Goal: Task Accomplishment & Management: Use online tool/utility

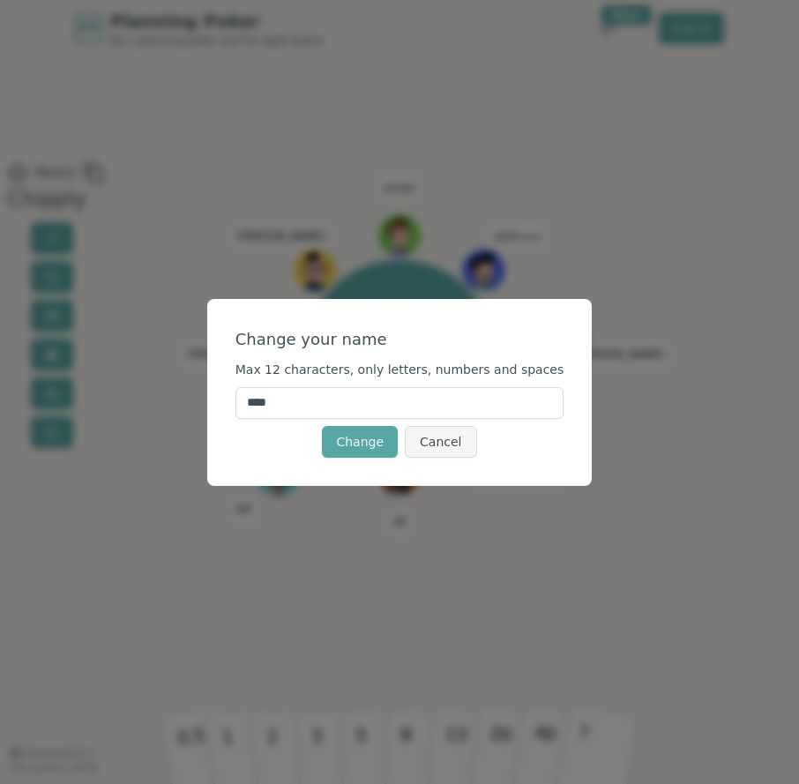
drag, startPoint x: 305, startPoint y: 406, endPoint x: 192, endPoint y: 393, distance: 113.5
click at [199, 396] on div "Change your name Max 12 characters, only letters, numbers and spaces **** Chang…" at bounding box center [399, 392] width 799 height 784
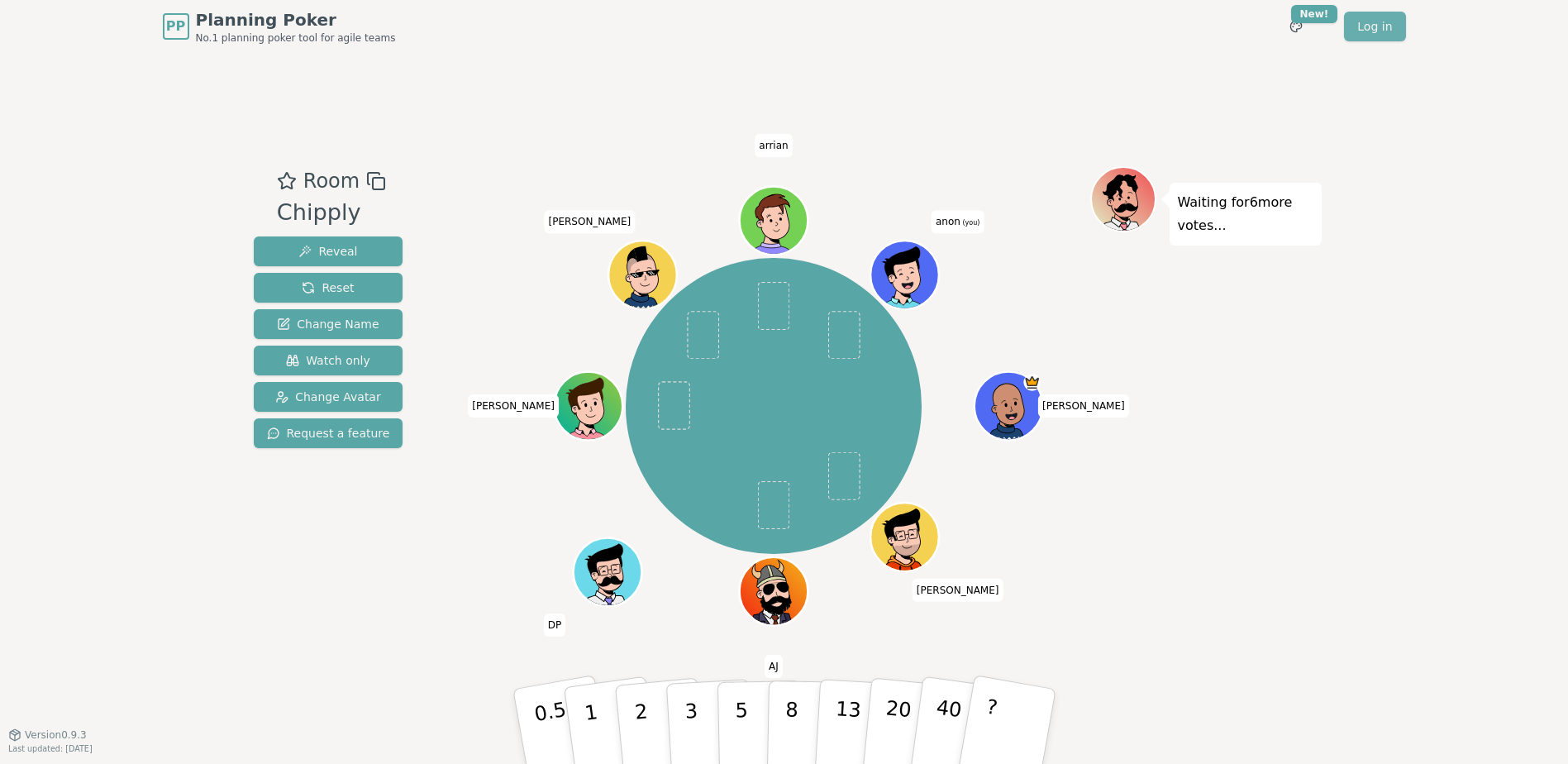
click at [1362, 15] on link "Log in" at bounding box center [1375, 26] width 61 height 30
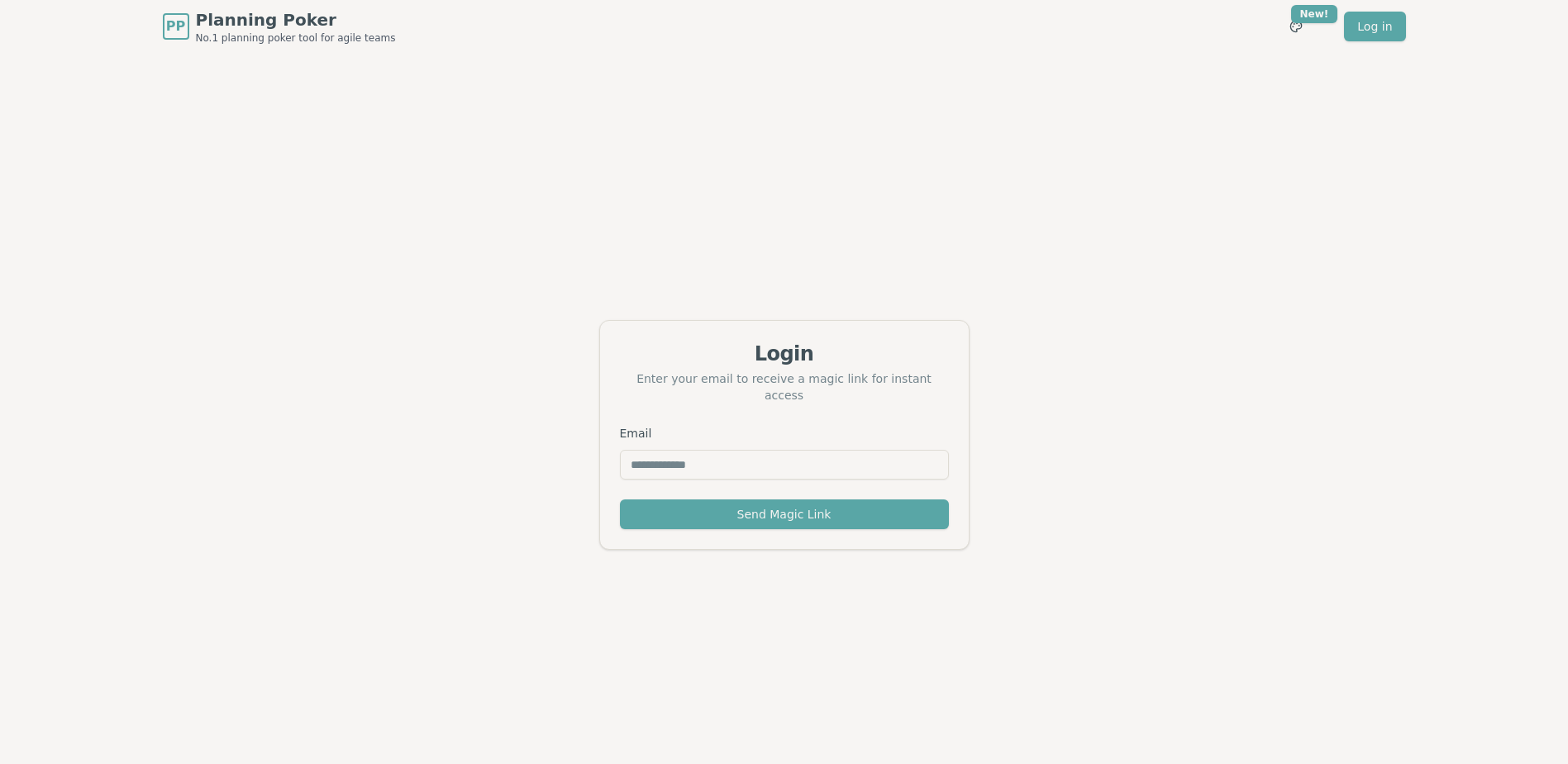
click at [822, 460] on input "Email" at bounding box center [784, 465] width 329 height 30
click at [620, 500] on button "Send Magic Link" at bounding box center [784, 515] width 329 height 30
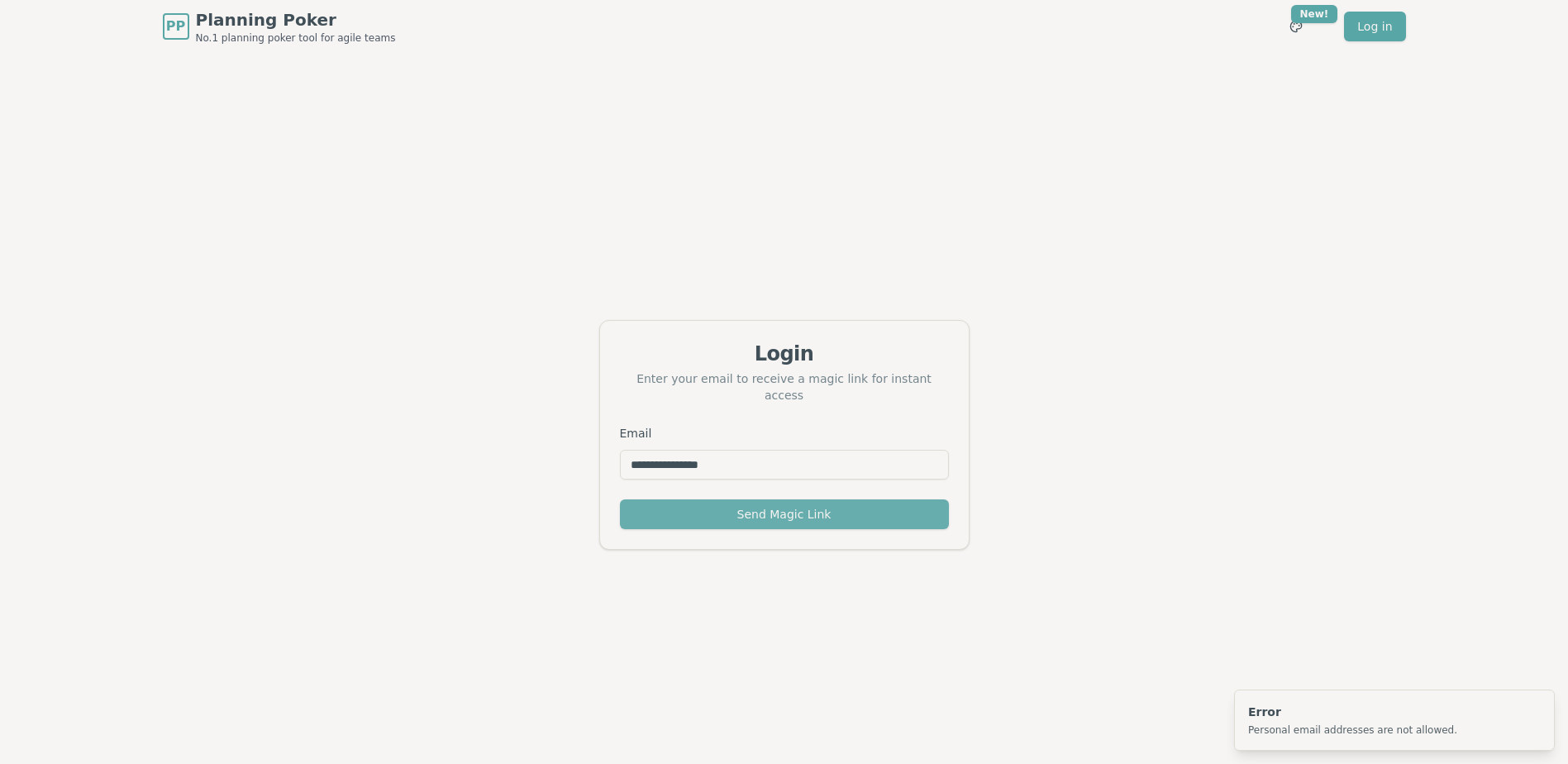
click at [918, 517] on button "Send Magic Link" at bounding box center [784, 515] width 329 height 30
drag, startPoint x: 742, startPoint y: 449, endPoint x: 484, endPoint y: 432, distance: 258.6
click at [486, 432] on div "**********" at bounding box center [784, 434] width 1568 height 764
type input "**********"
click at [620, 500] on button "Send Magic Link" at bounding box center [784, 515] width 329 height 30
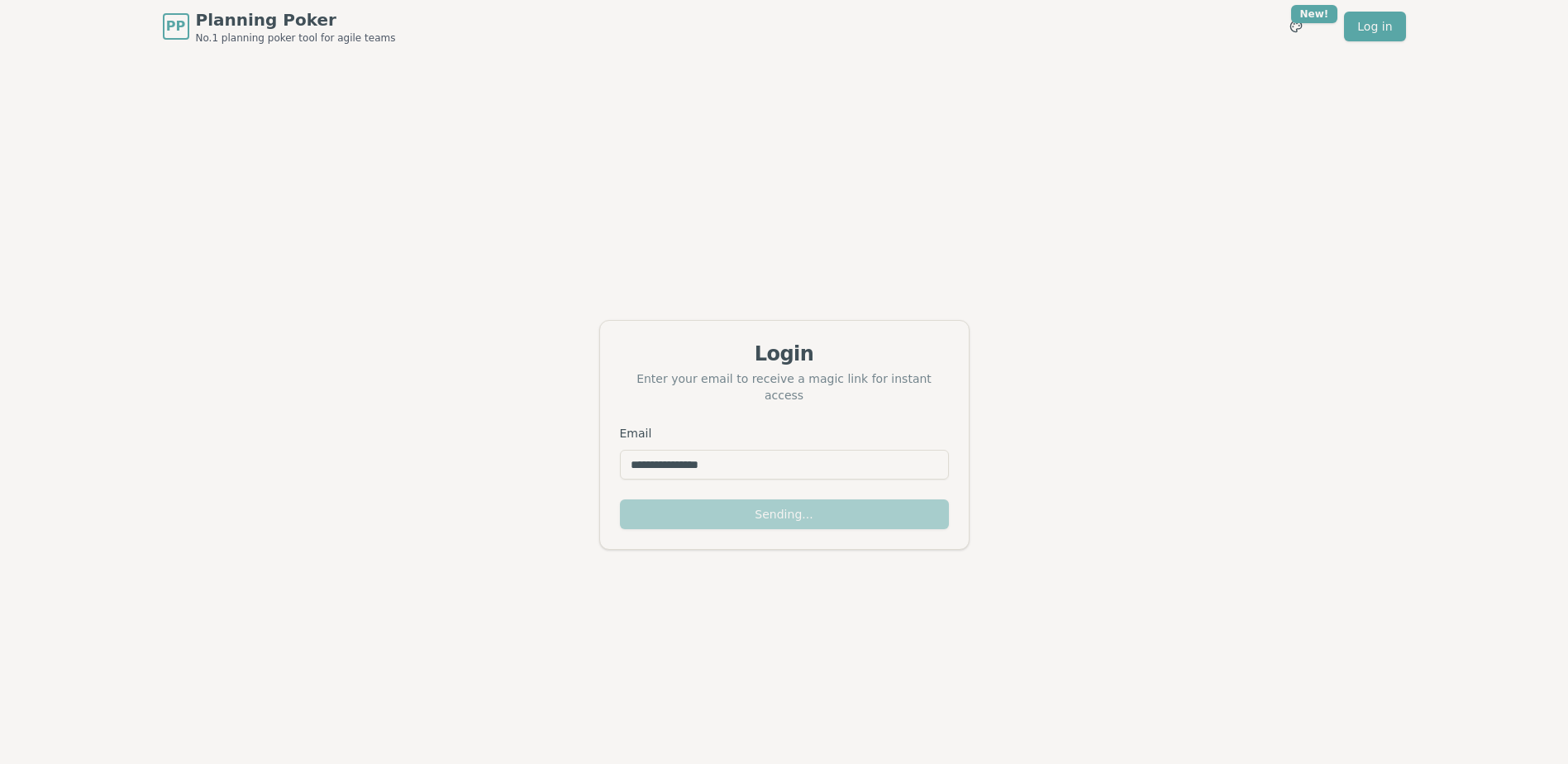
click at [902, 513] on div "Sending..." at bounding box center [784, 524] width 369 height 50
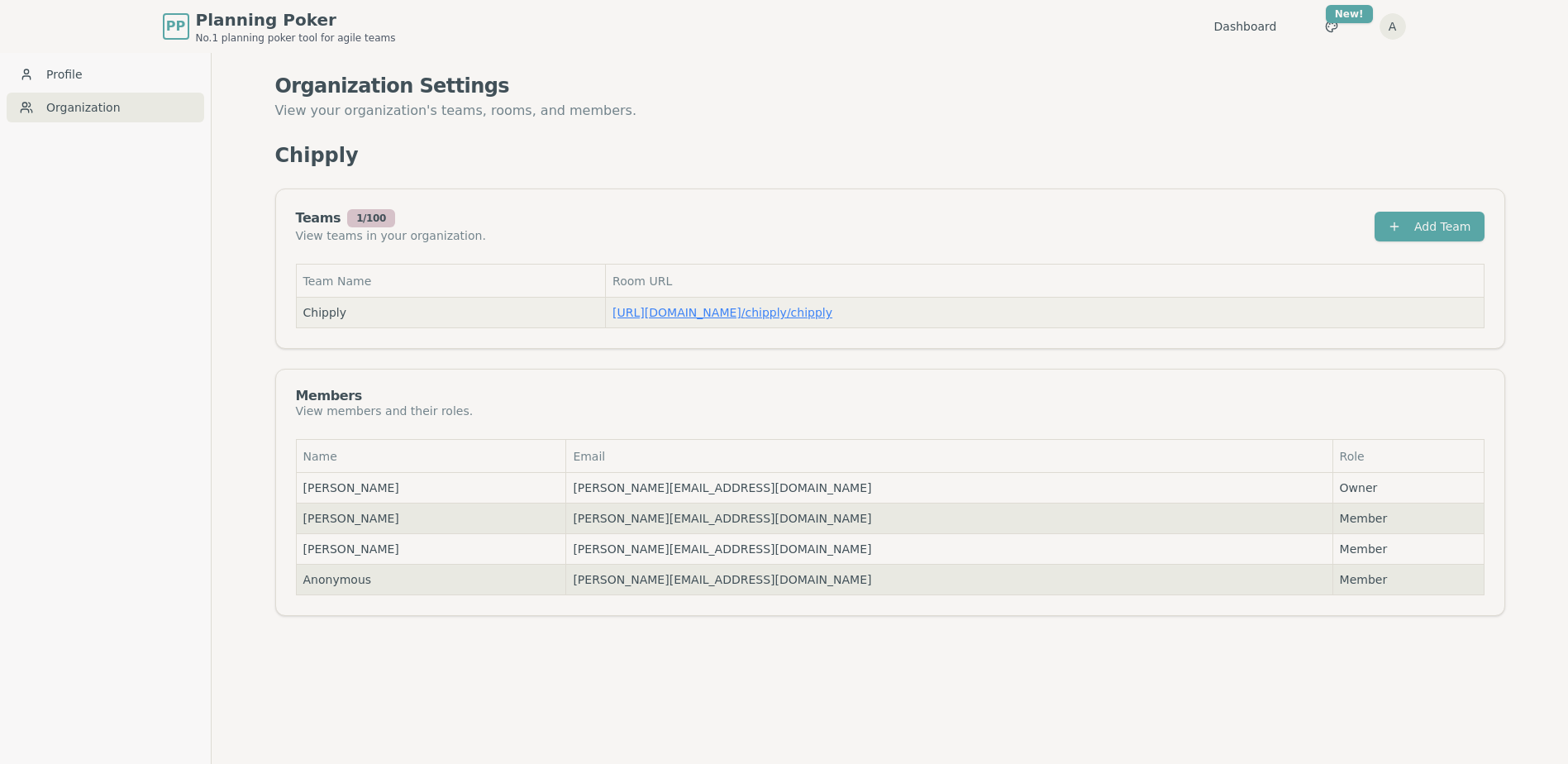
click at [763, 311] on link "[URL][DOMAIN_NAME] / chipply/chipply" at bounding box center [722, 312] width 220 height 13
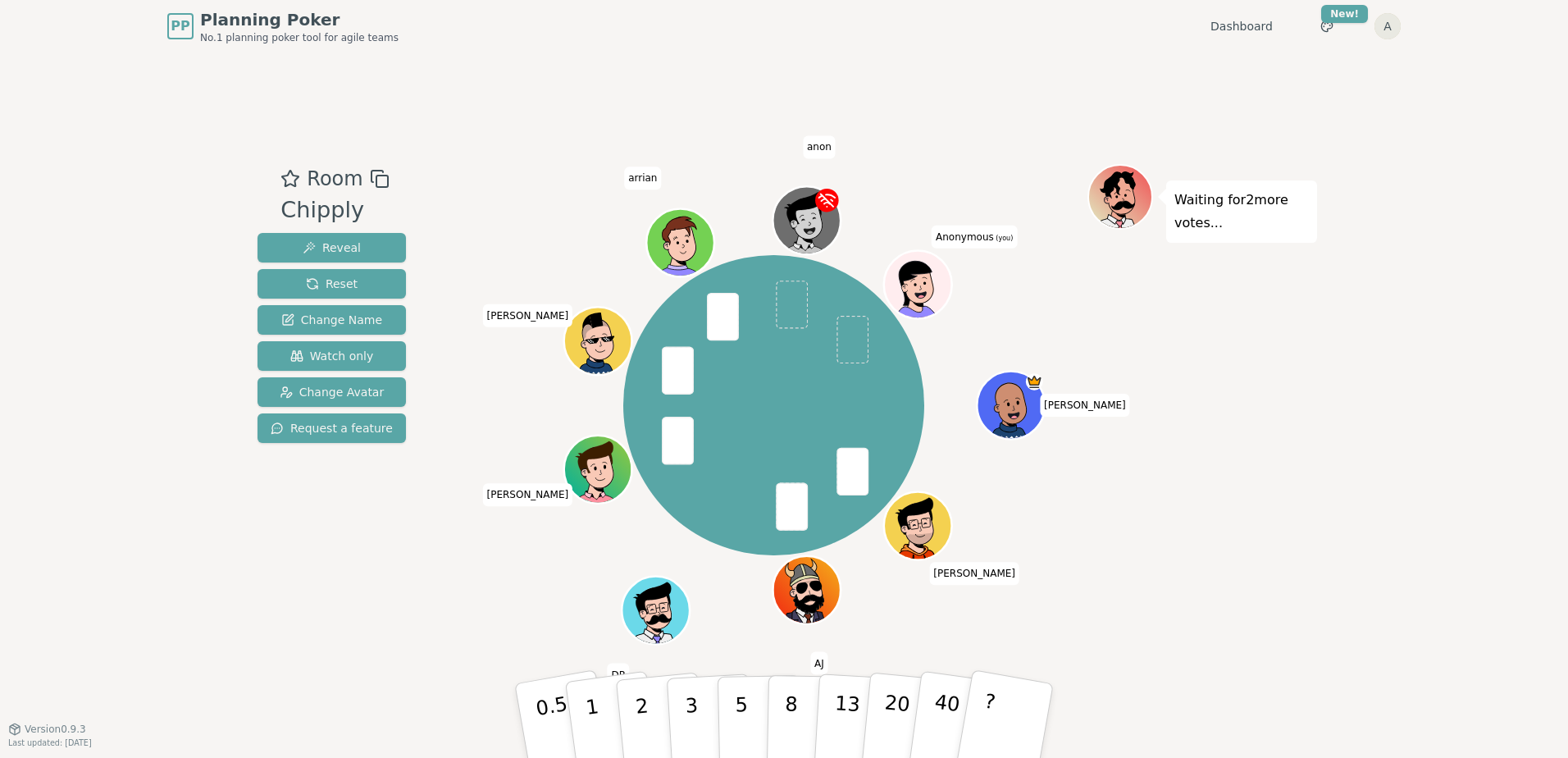
click at [1396, 24] on html "PP Planning Poker No.1 planning poker tool for agile teams Dashboard Toggle the…" at bounding box center [784, 379] width 1568 height 758
click at [1256, 64] on link "Profile" at bounding box center [1309, 60] width 176 height 26
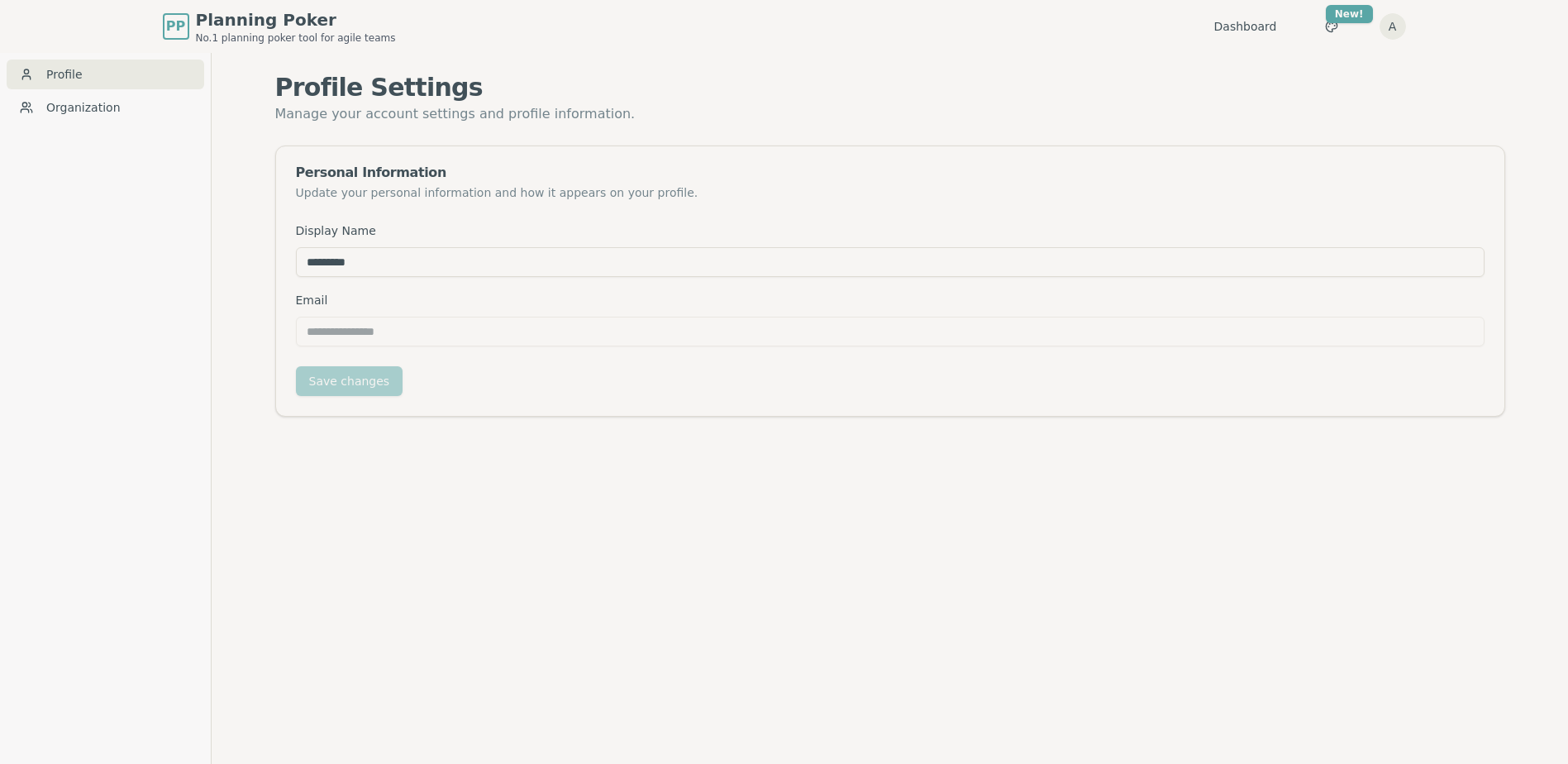
drag, startPoint x: 377, startPoint y: 252, endPoint x: 236, endPoint y: 251, distance: 141.0
click at [236, 251] on div "**********" at bounding box center [890, 434] width 1357 height 764
type input "****"
click at [343, 382] on button "Save changes" at bounding box center [350, 382] width 108 height 30
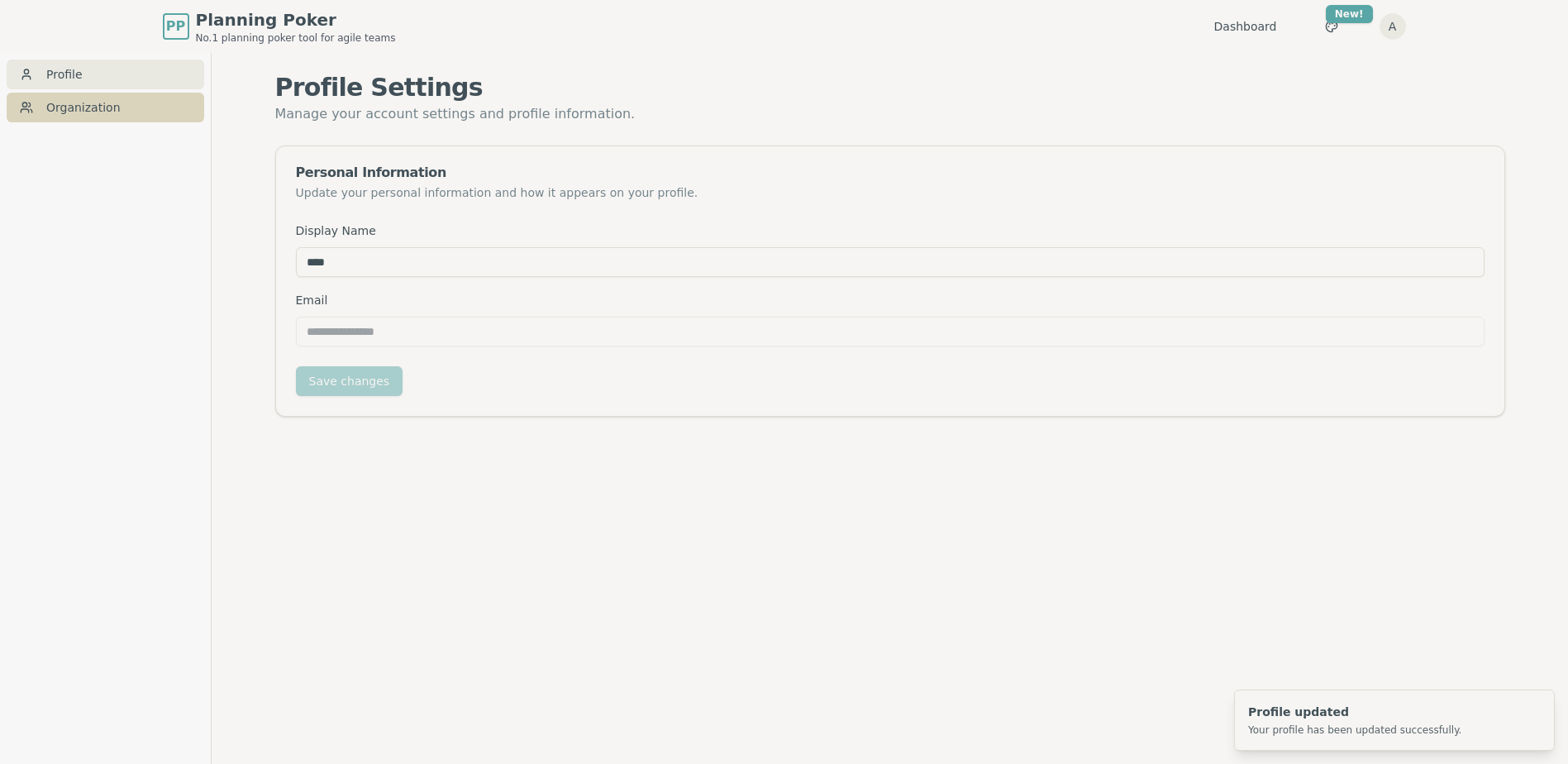
click at [100, 110] on link "Organization" at bounding box center [105, 108] width 198 height 30
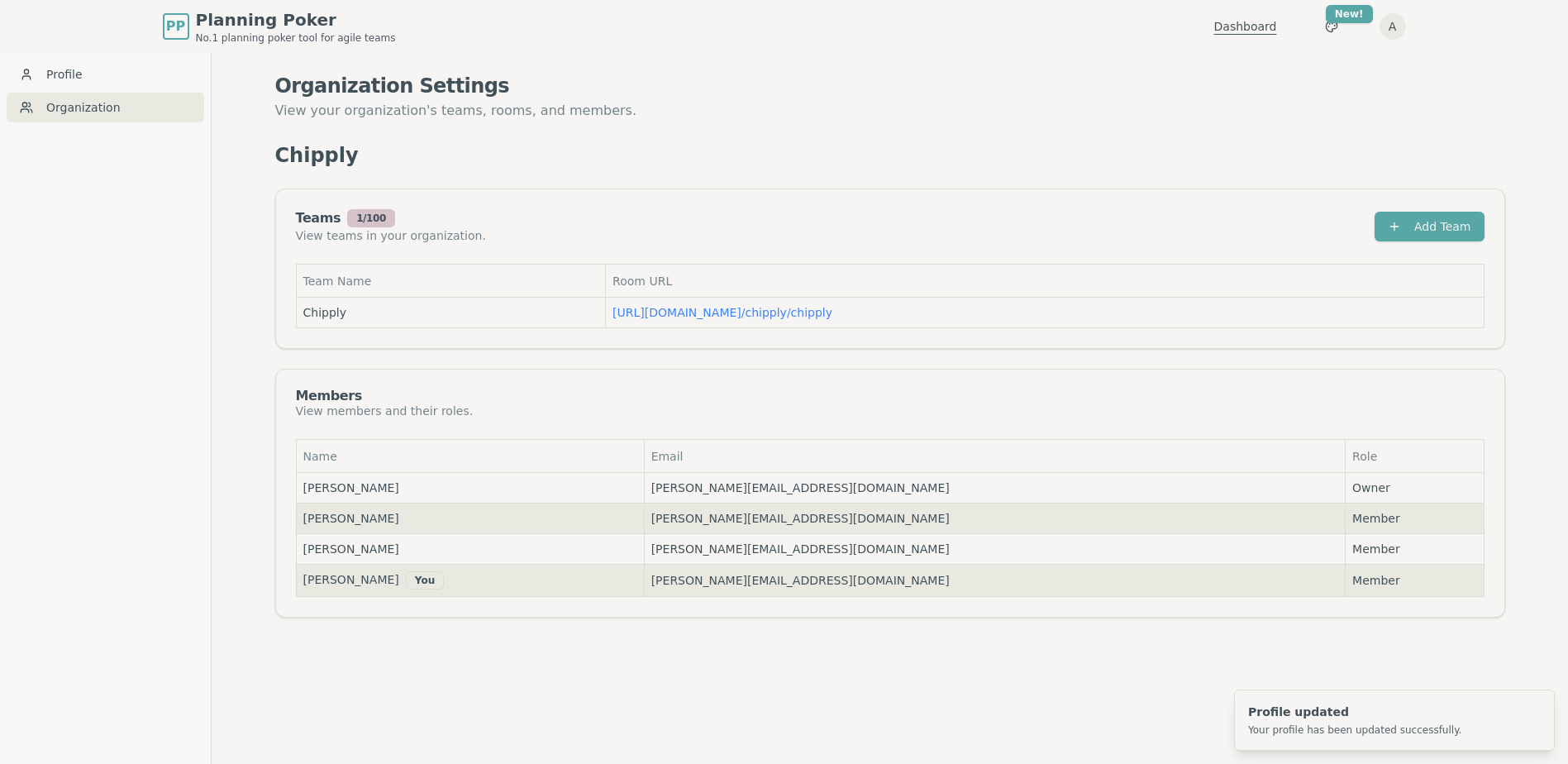
click at [1258, 32] on link "Dashboard" at bounding box center [1245, 26] width 63 height 17
click at [1326, 32] on html "PP Planning Poker No.1 planning poker tool for agile teams Dashboard Toggle the…" at bounding box center [784, 408] width 1568 height 816
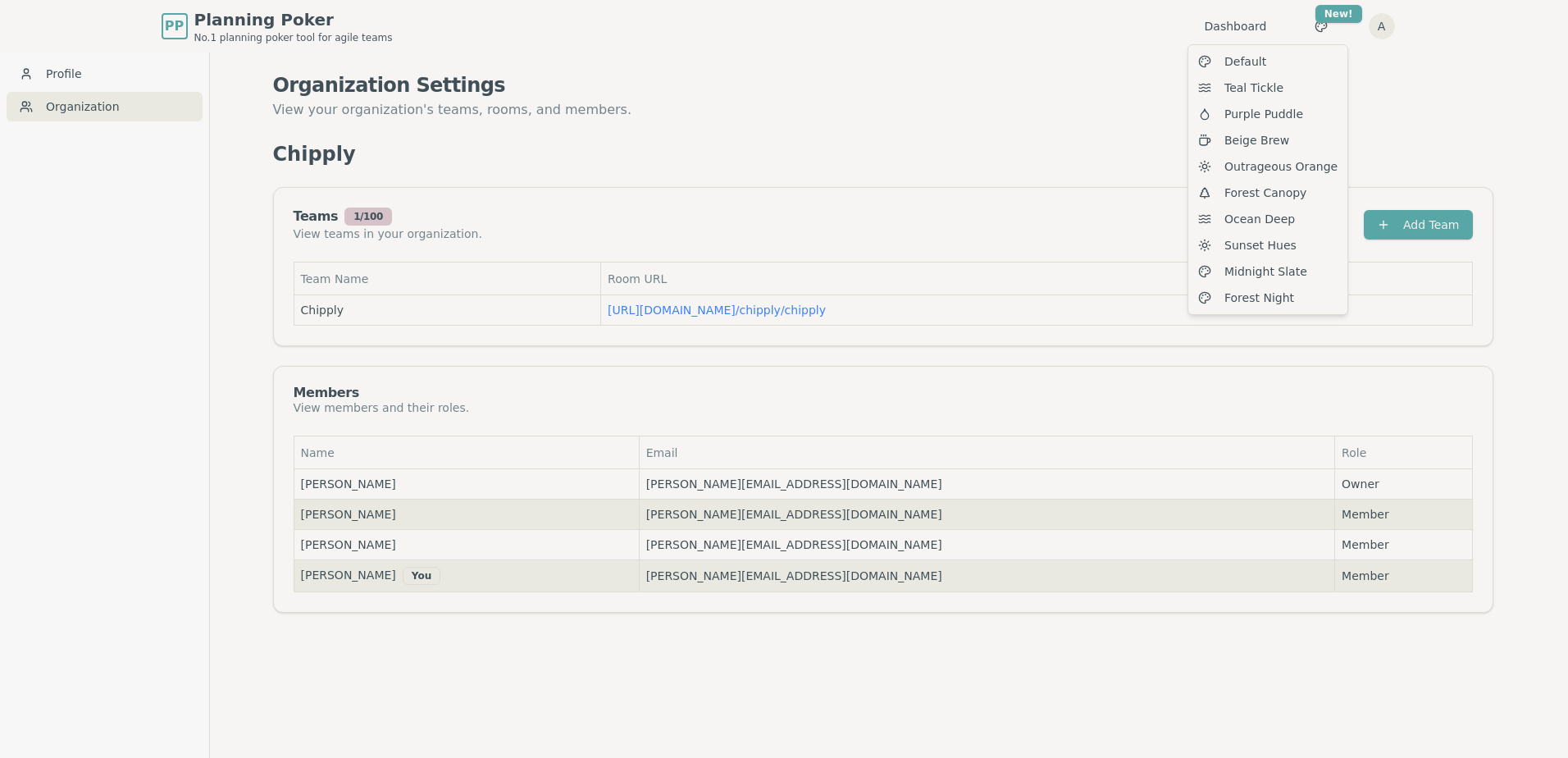
click at [1377, 31] on html "PP Planning Poker No.1 planning poker tool for agile teams Dashboard Toggle the…" at bounding box center [784, 405] width 1568 height 810
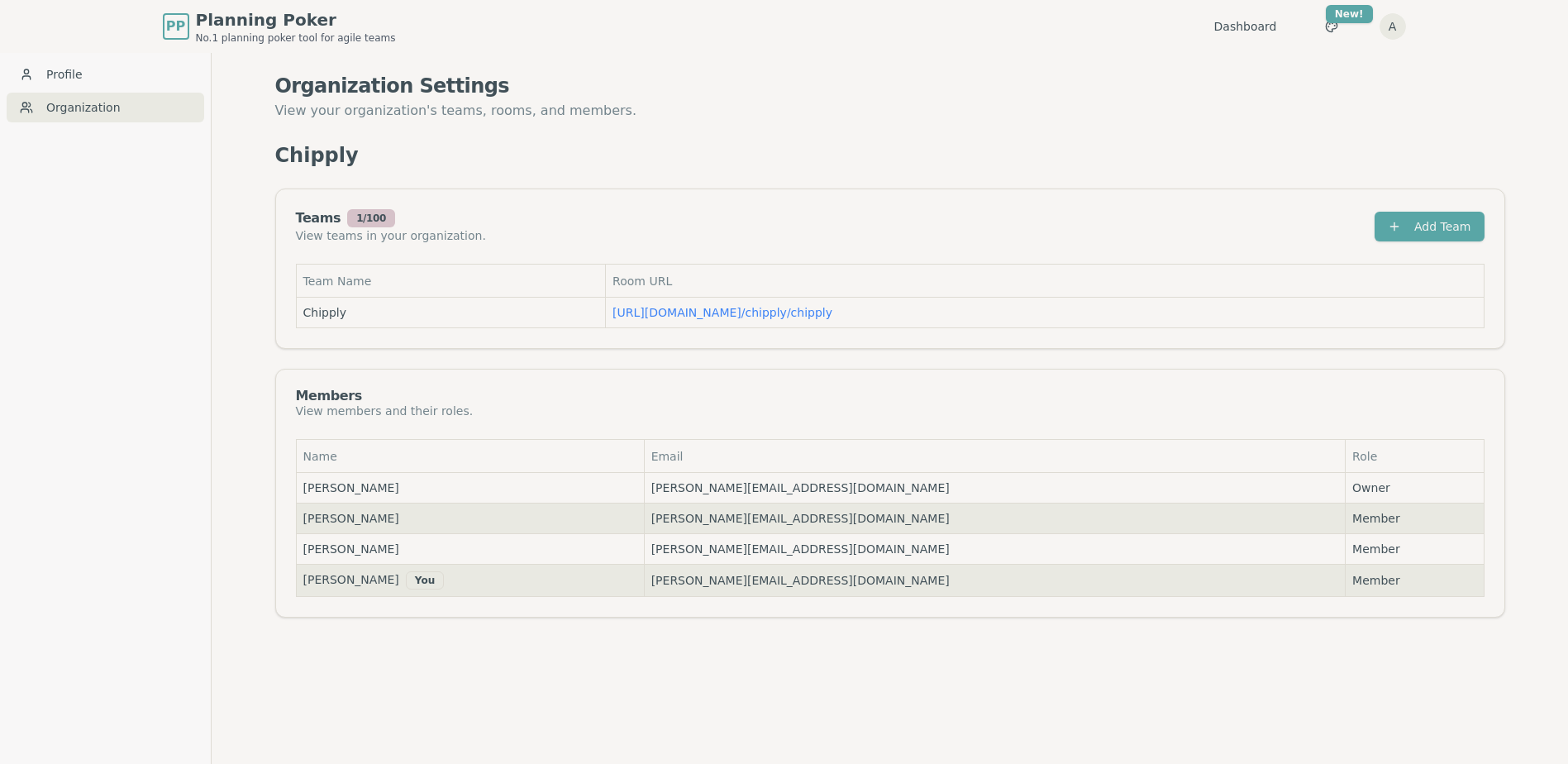
click at [1311, 28] on div "Toggle theme New! A Menu" at bounding box center [1348, 26] width 115 height 30
click at [1332, 26] on html "PP Planning Poker No.1 planning poker tool for agile teams Dashboard Toggle the…" at bounding box center [784, 408] width 1568 height 816
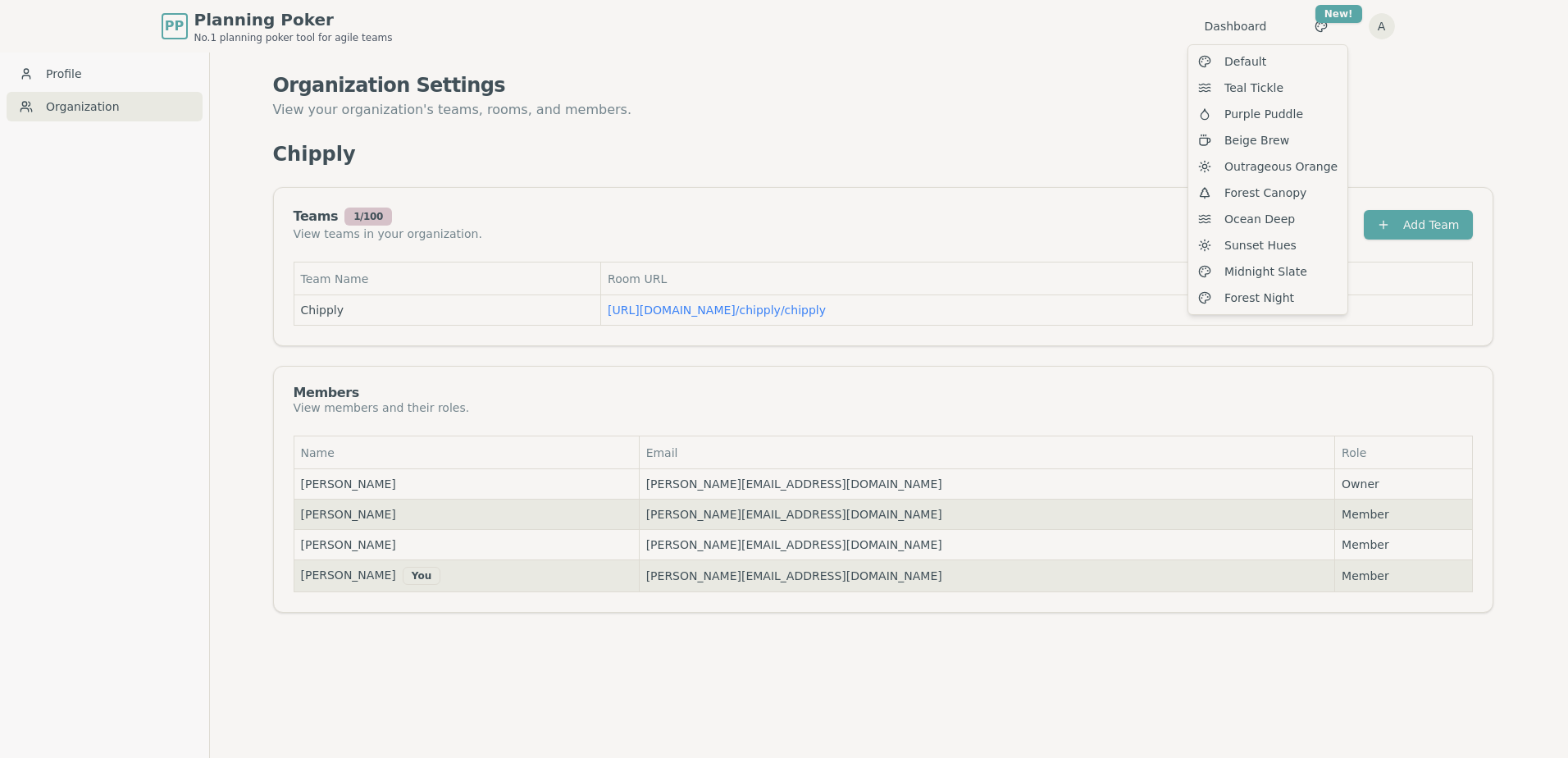
click at [1382, 44] on html "PP Planning Poker No.1 planning poker tool for agile teams Dashboard Toggle the…" at bounding box center [784, 405] width 1568 height 810
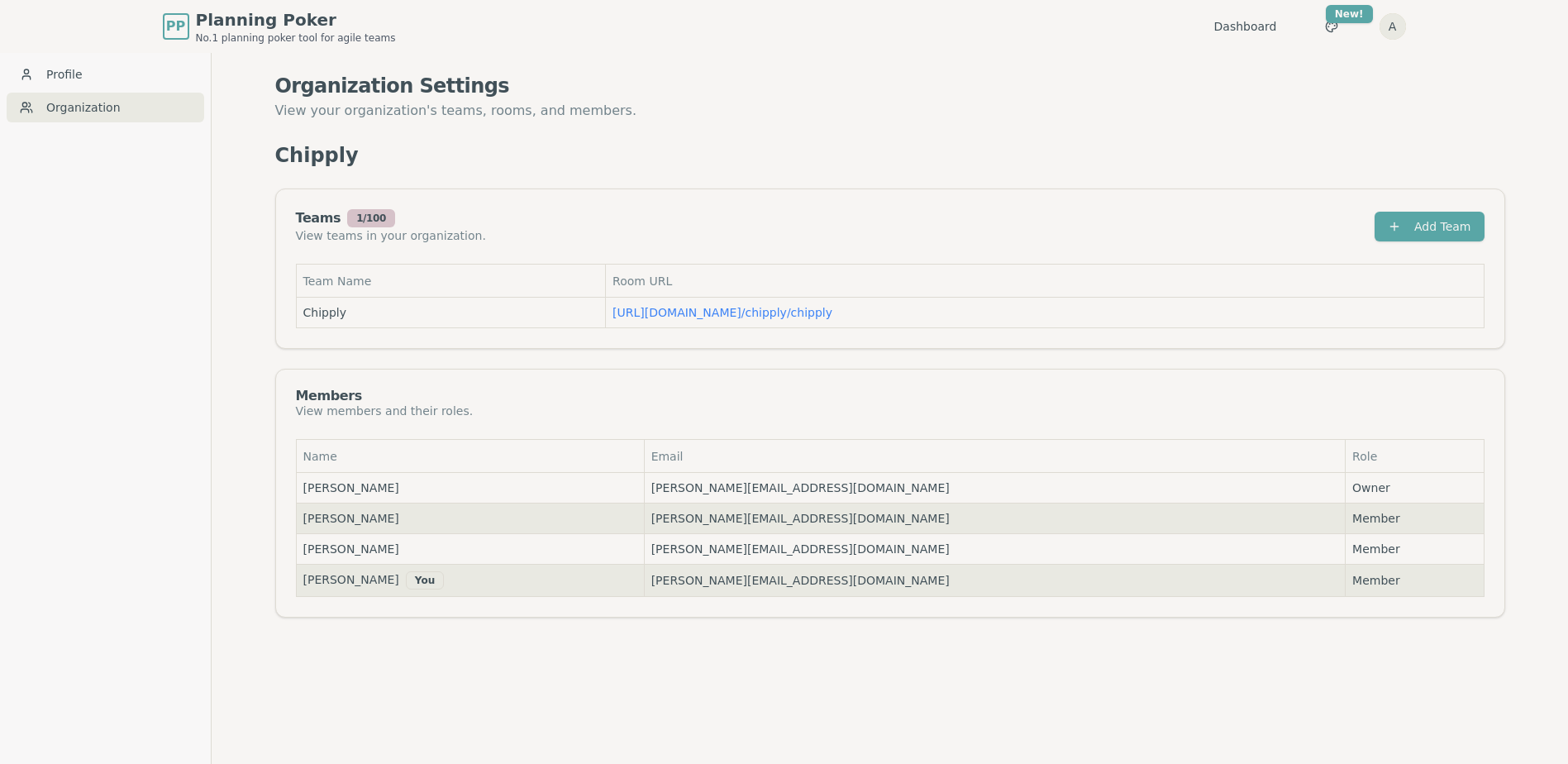
click at [1394, 27] on html "PP Planning Poker No.1 planning poker tool for agile teams Dashboard Toggle the…" at bounding box center [784, 408] width 1568 height 816
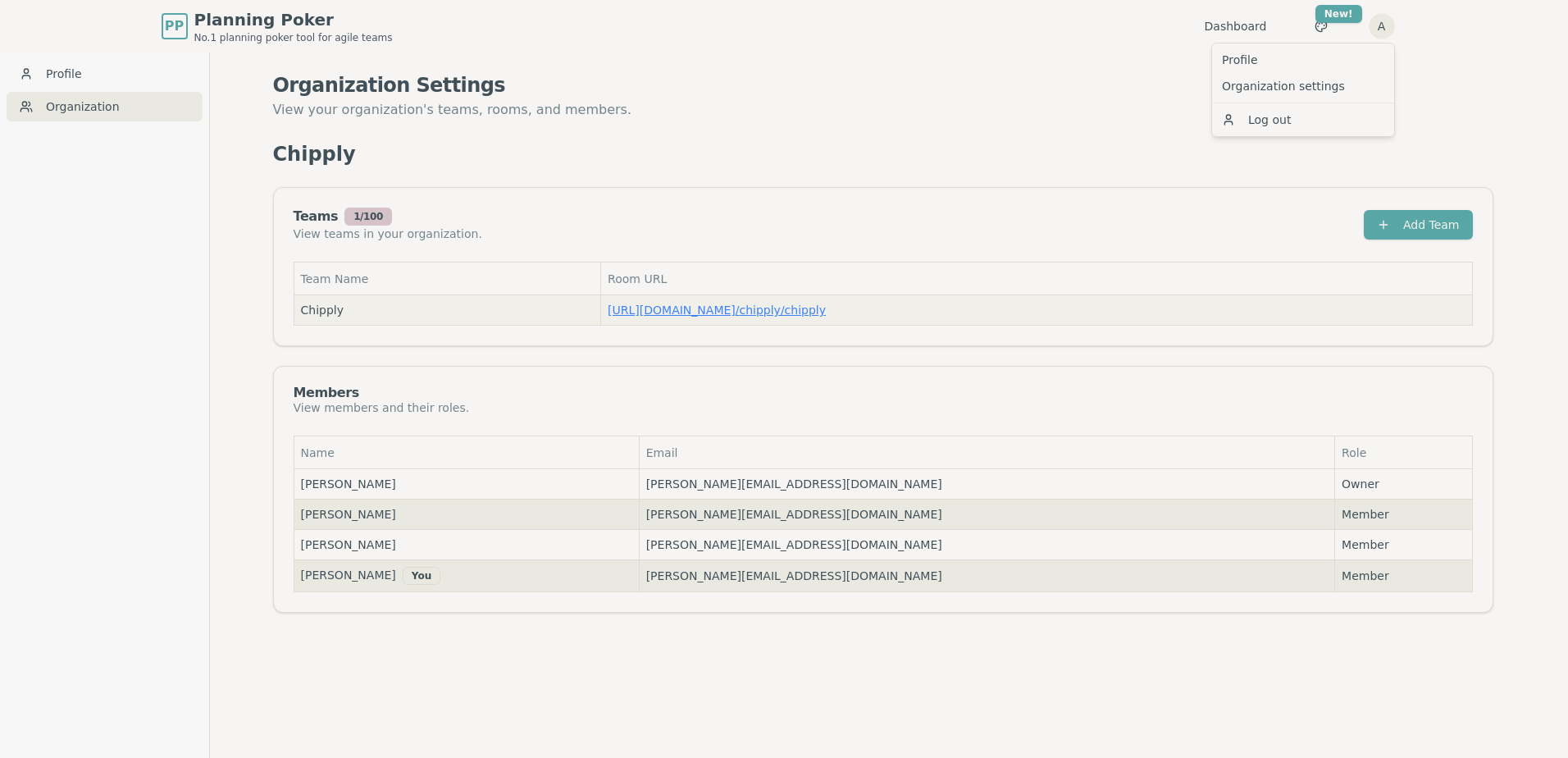
click at [718, 314] on html "PP Planning Poker No.1 planning poker tool for agile teams Dashboard Toggle the…" at bounding box center [784, 405] width 1568 height 810
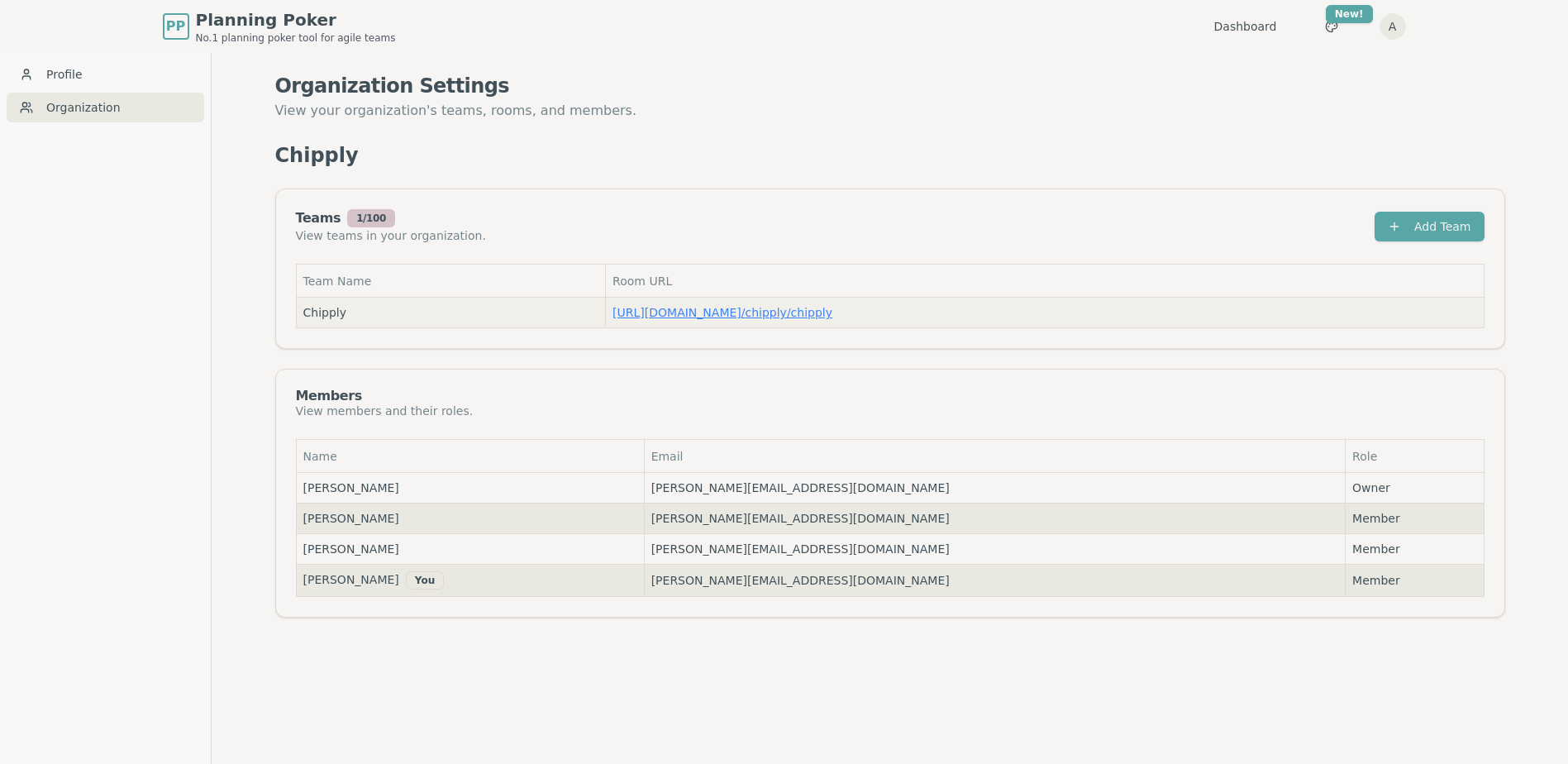
click at [731, 311] on link "[URL][DOMAIN_NAME] / chipply/chipply" at bounding box center [722, 312] width 220 height 13
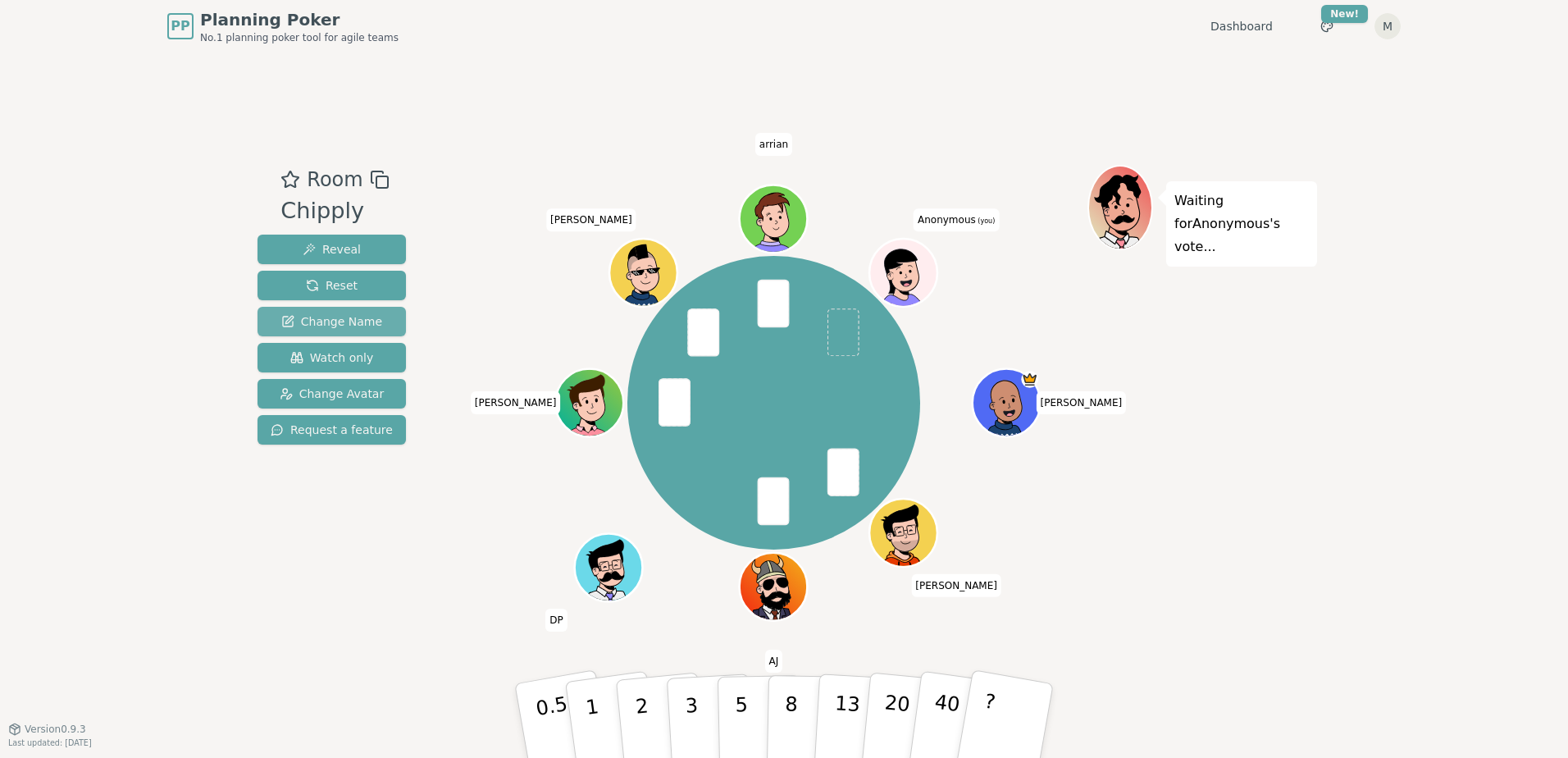
click at [347, 311] on button "Change Name" at bounding box center [332, 322] width 149 height 30
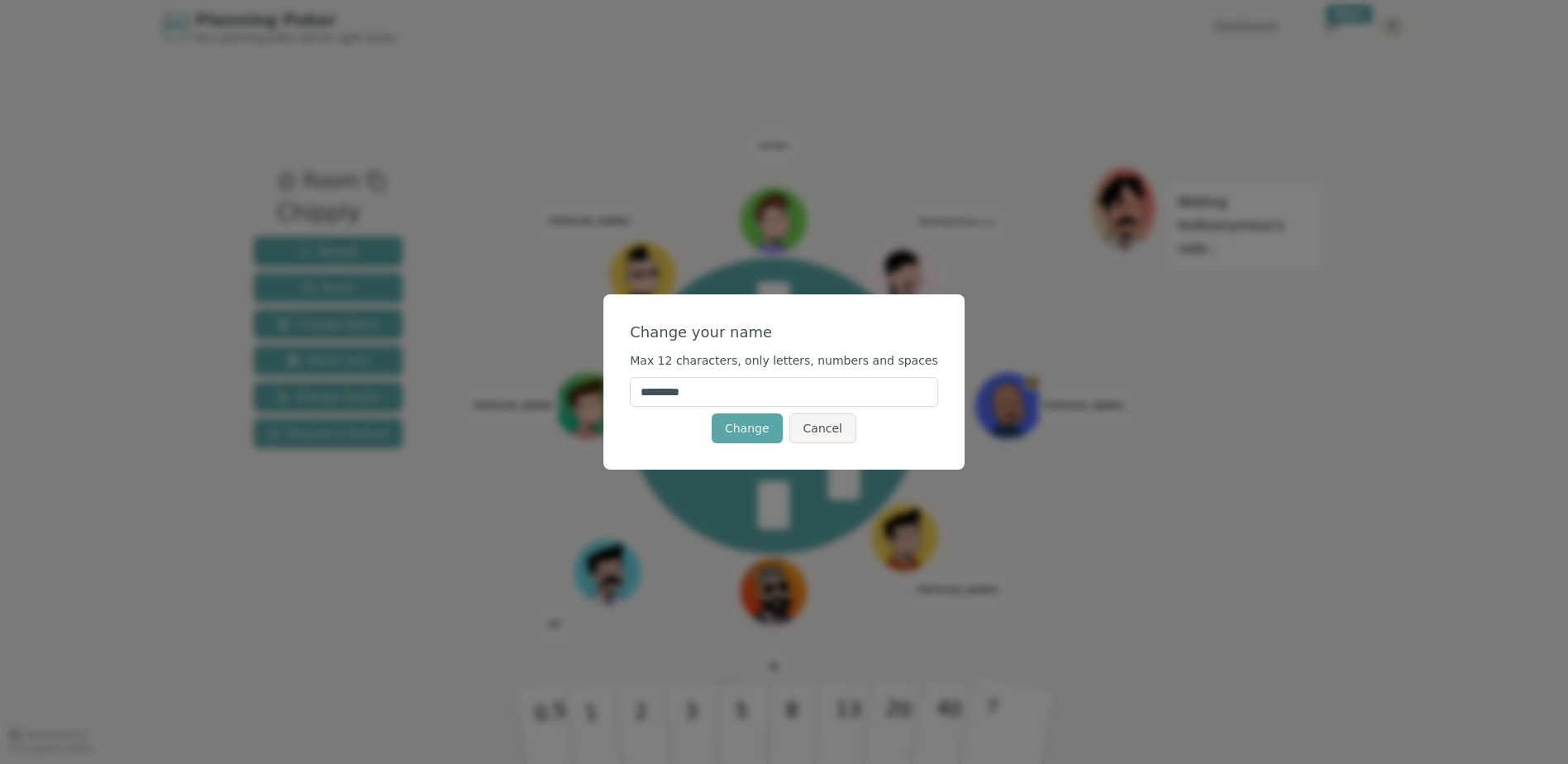
drag, startPoint x: 775, startPoint y: 385, endPoint x: 526, endPoint y: 373, distance: 249.3
click at [524, 378] on div "Change your name Max 12 characters, only letters, numbers and spaces ********* …" at bounding box center [784, 382] width 1568 height 764
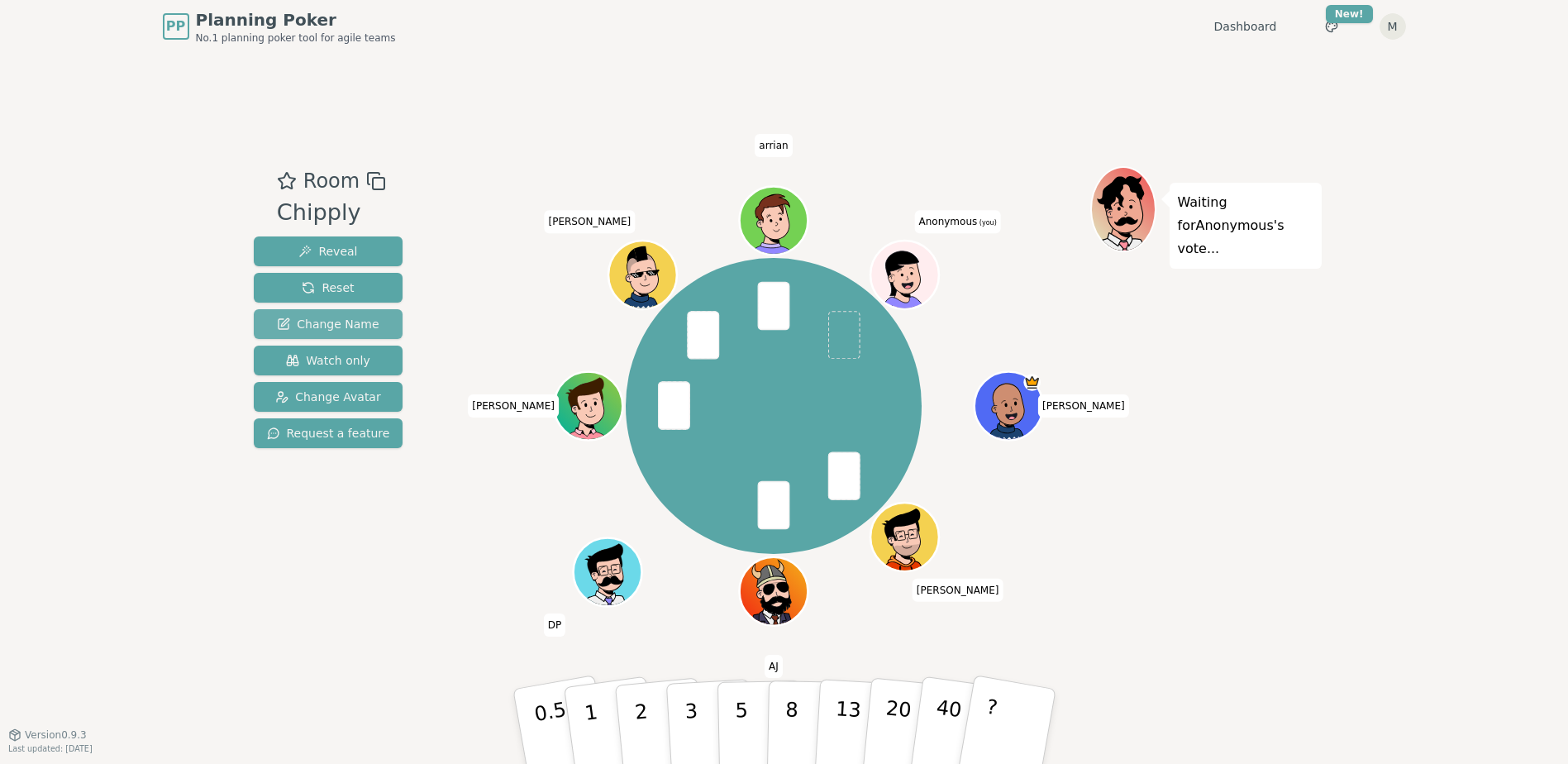
click at [325, 320] on span "Change Name" at bounding box center [327, 324] width 101 height 17
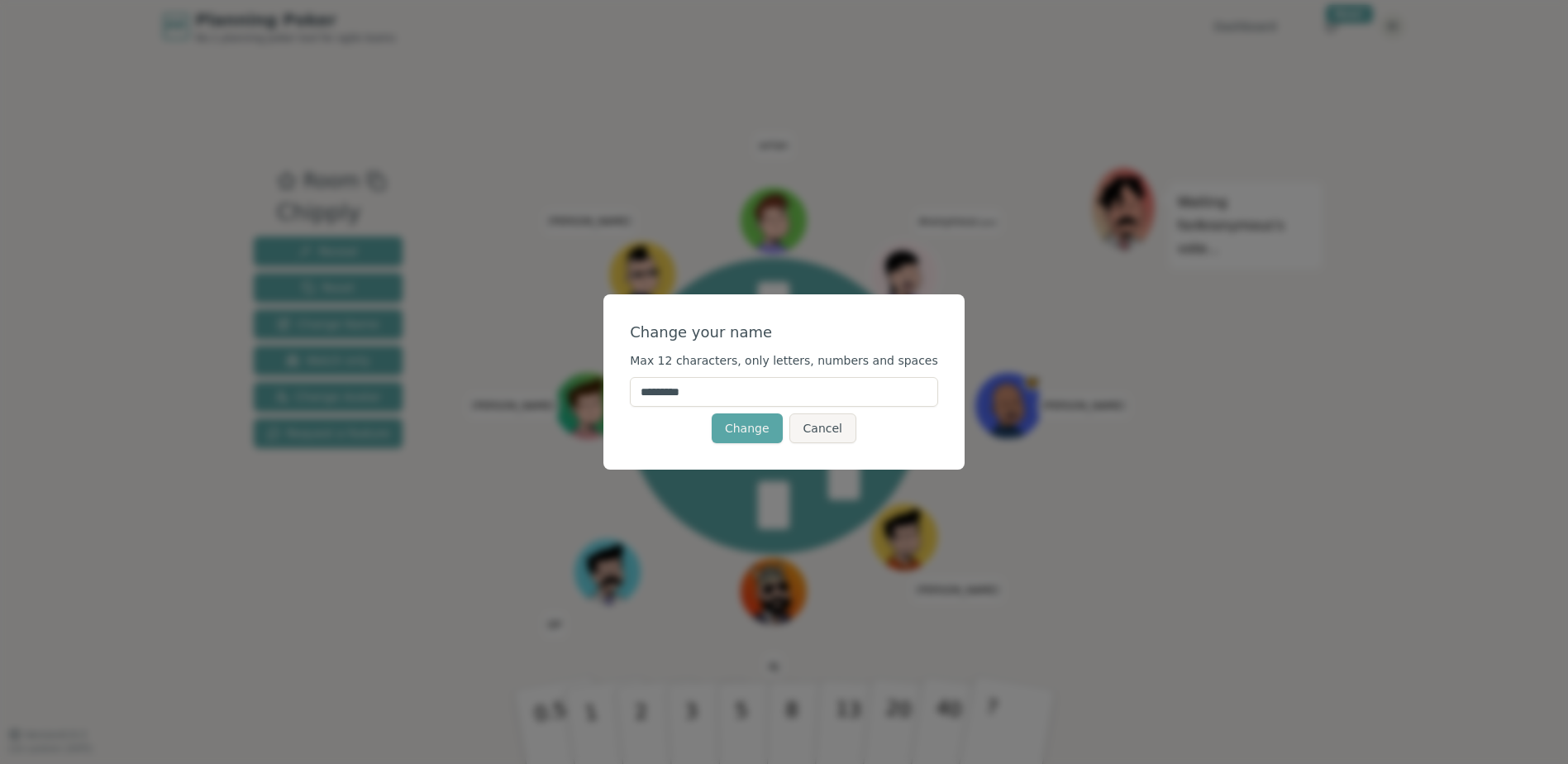
drag, startPoint x: 764, startPoint y: 387, endPoint x: 648, endPoint y: 388, distance: 116.0
click at [648, 388] on div "Change your name Max 12 characters, only letters, numbers and spaces ********* …" at bounding box center [784, 382] width 361 height 175
type input "****"
click button "Change" at bounding box center [747, 428] width 71 height 30
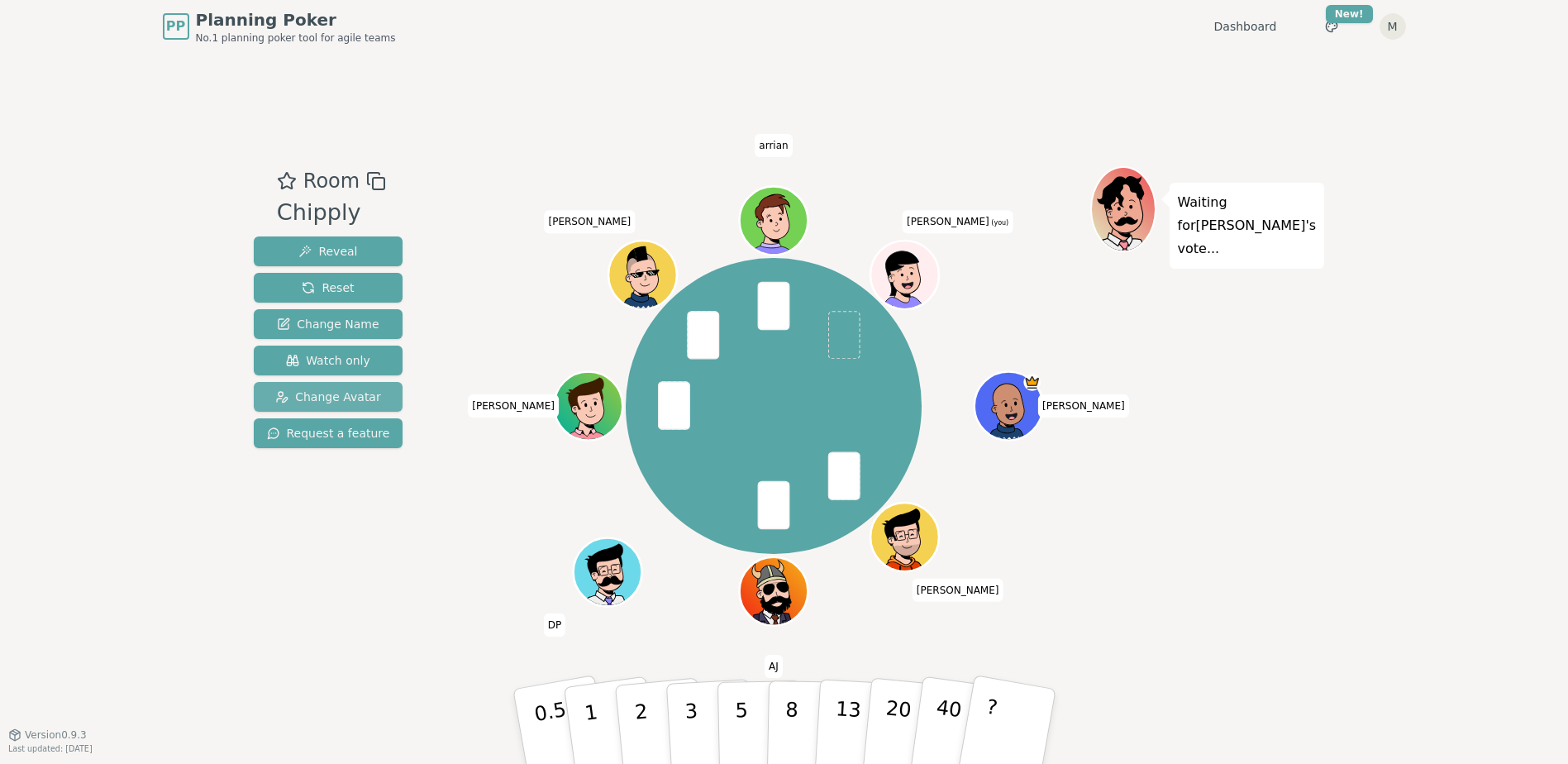
click at [340, 405] on button "Change Avatar" at bounding box center [329, 397] width 150 height 30
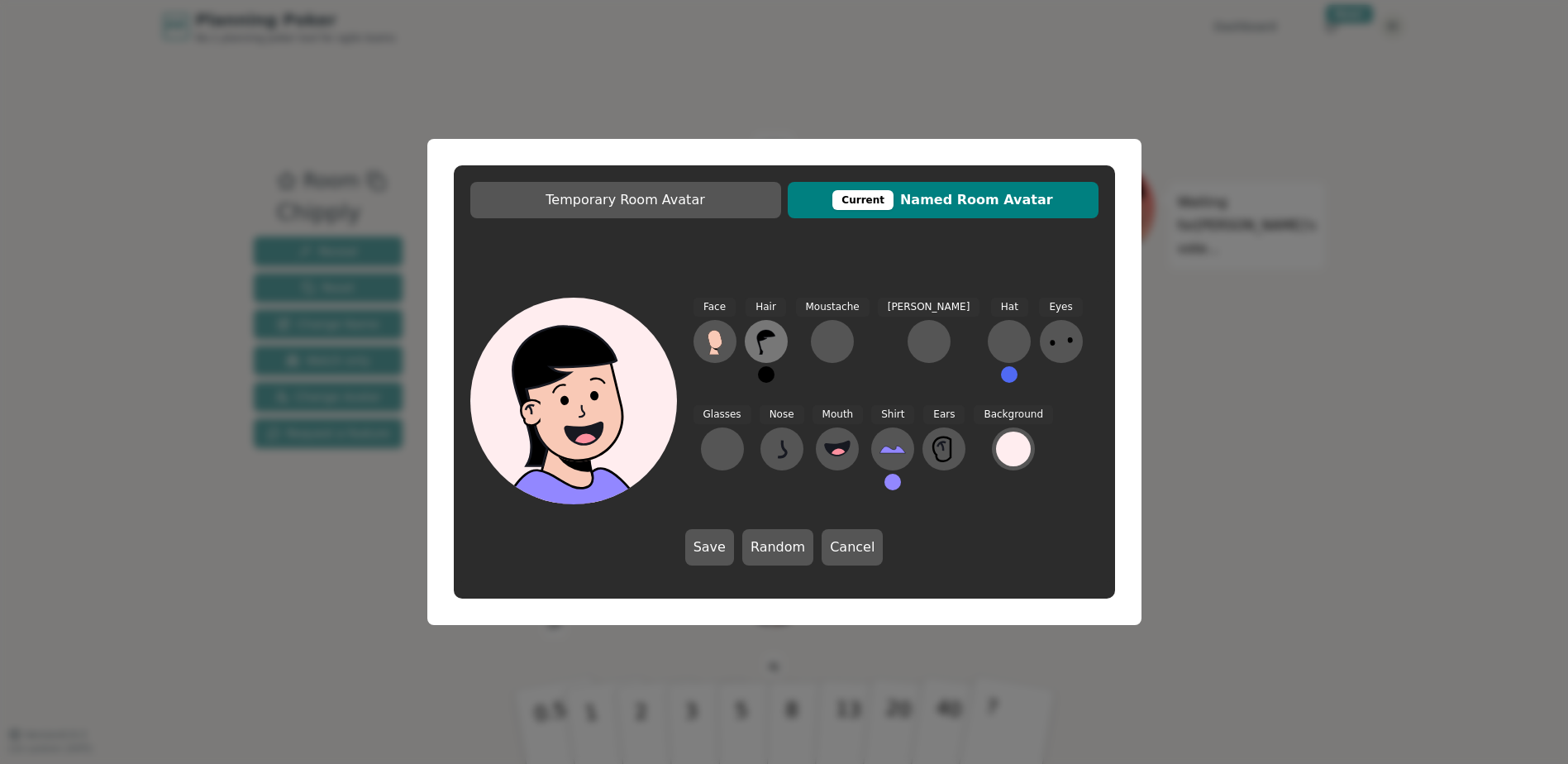
click at [770, 335] on icon at bounding box center [765, 342] width 18 height 24
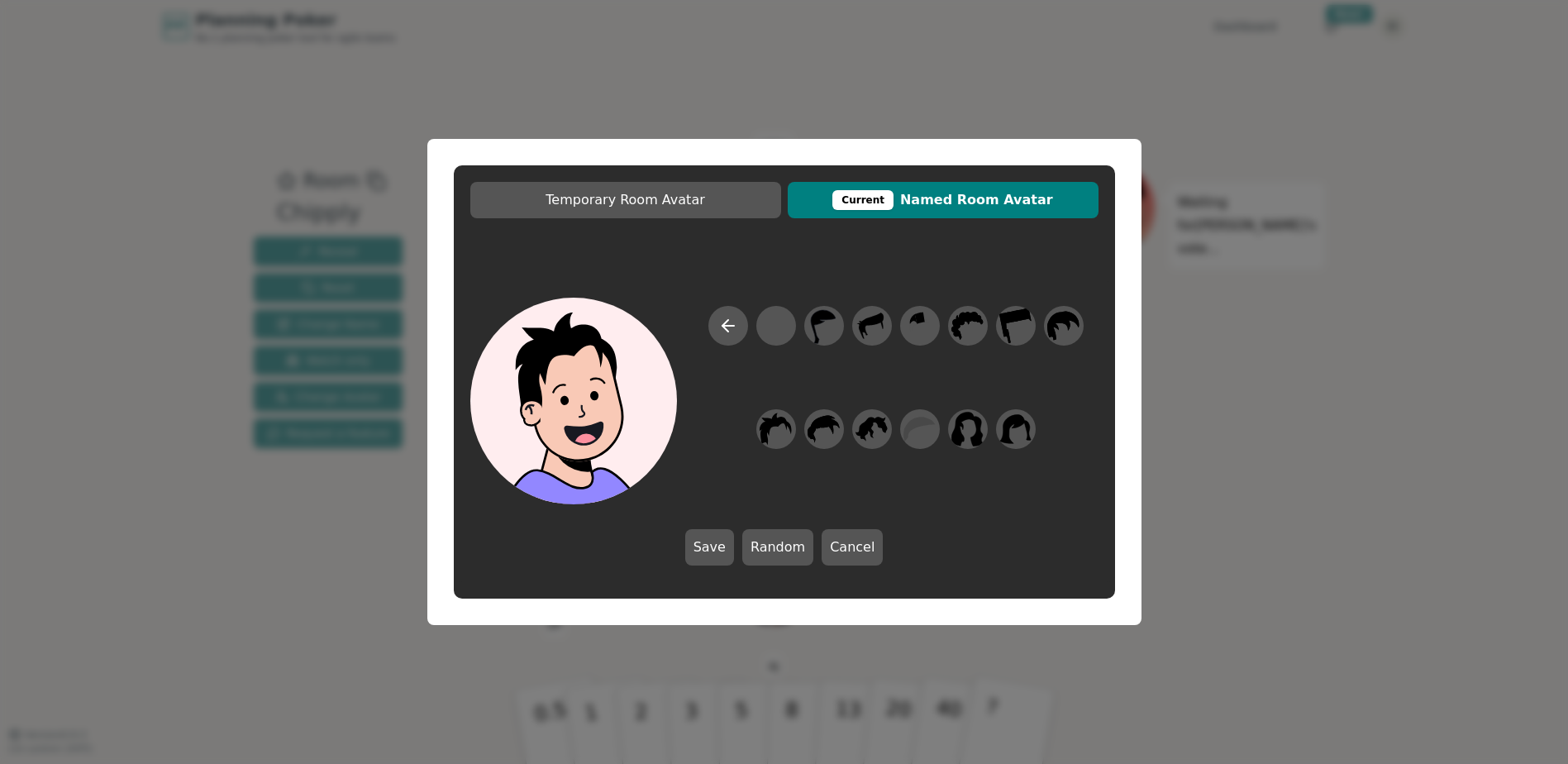
click at [862, 545] on button "Cancel" at bounding box center [852, 547] width 61 height 37
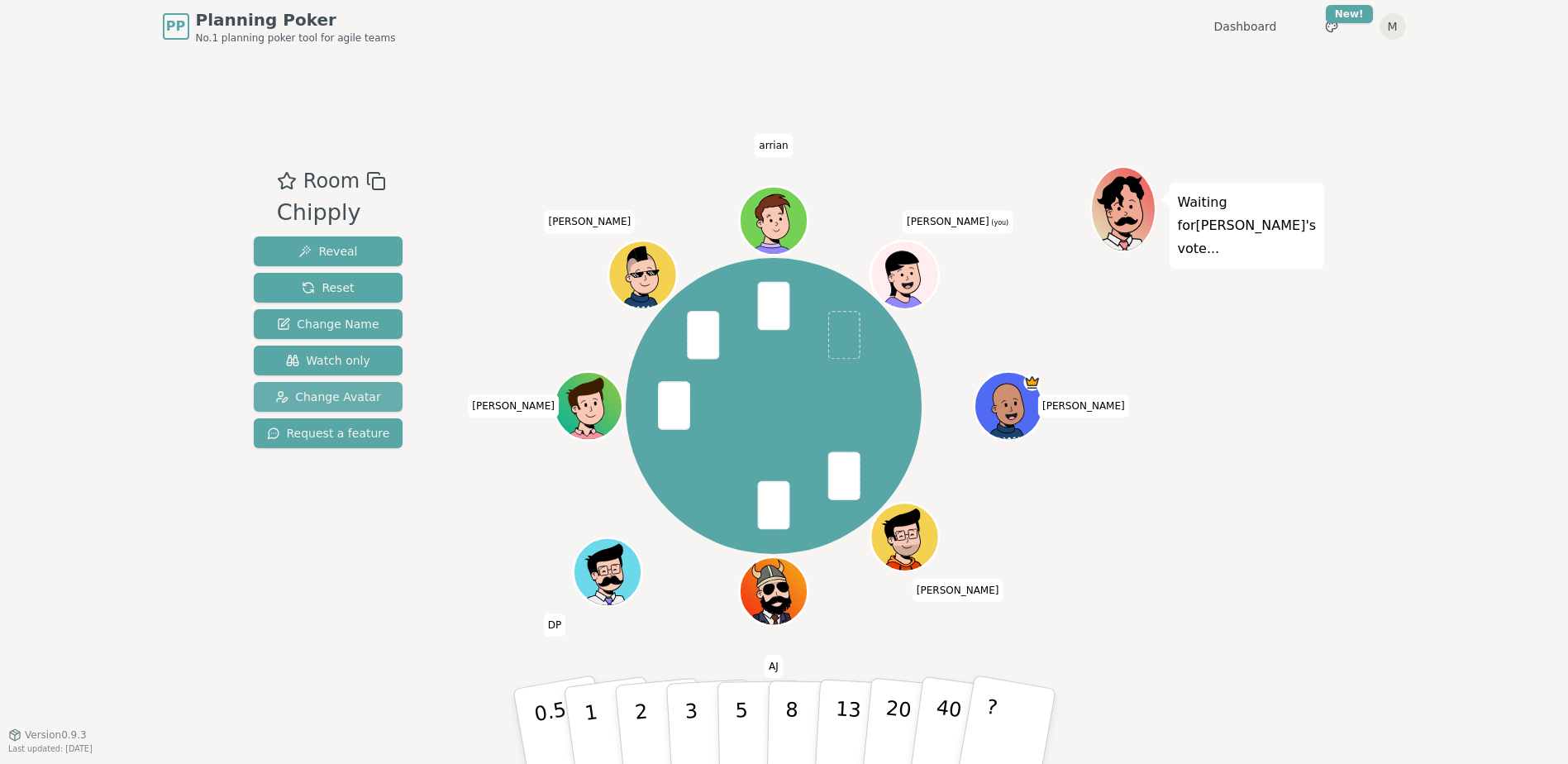
click at [330, 391] on span "Change Avatar" at bounding box center [328, 397] width 106 height 17
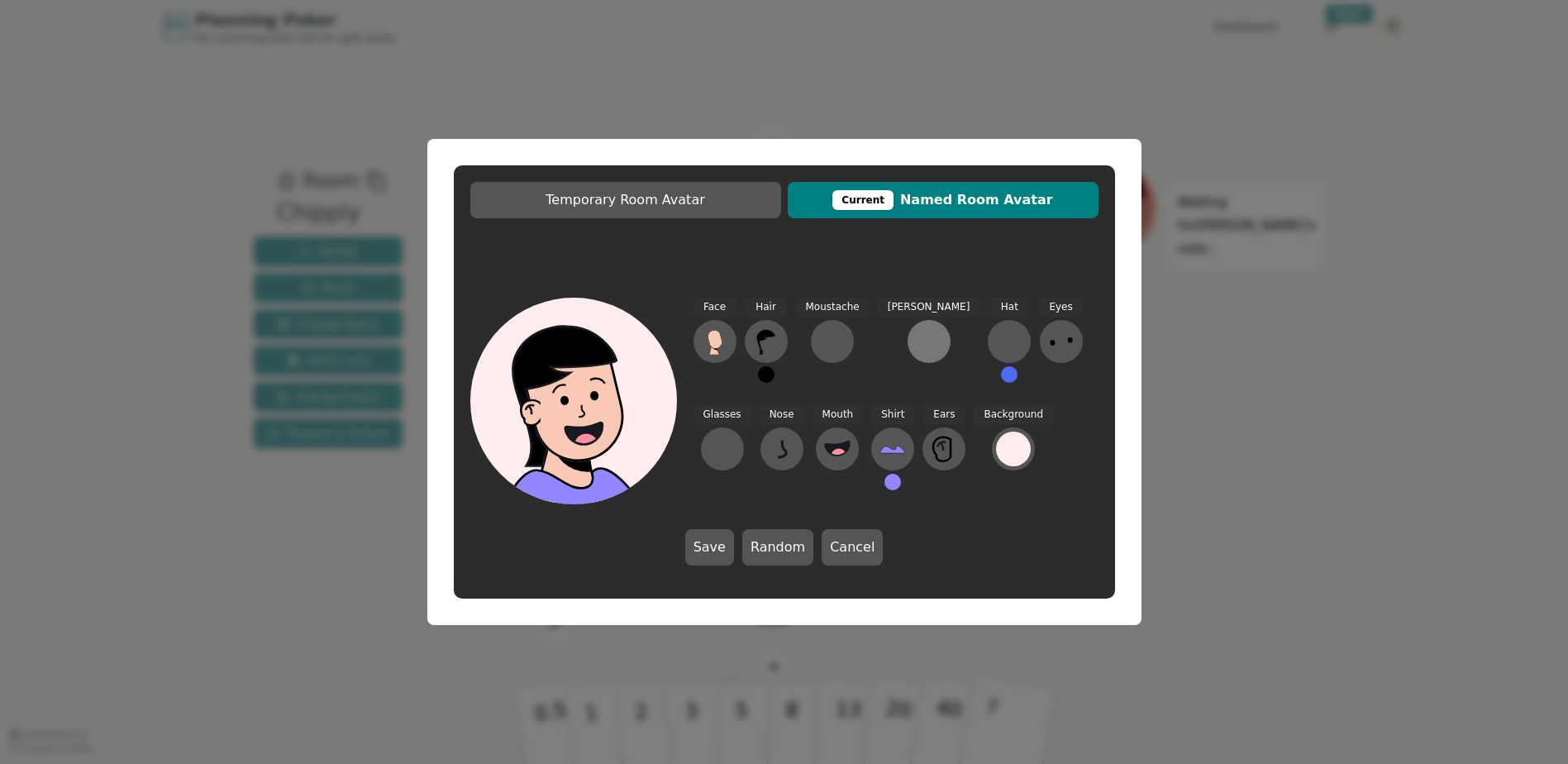
click at [908, 343] on button at bounding box center [929, 341] width 43 height 43
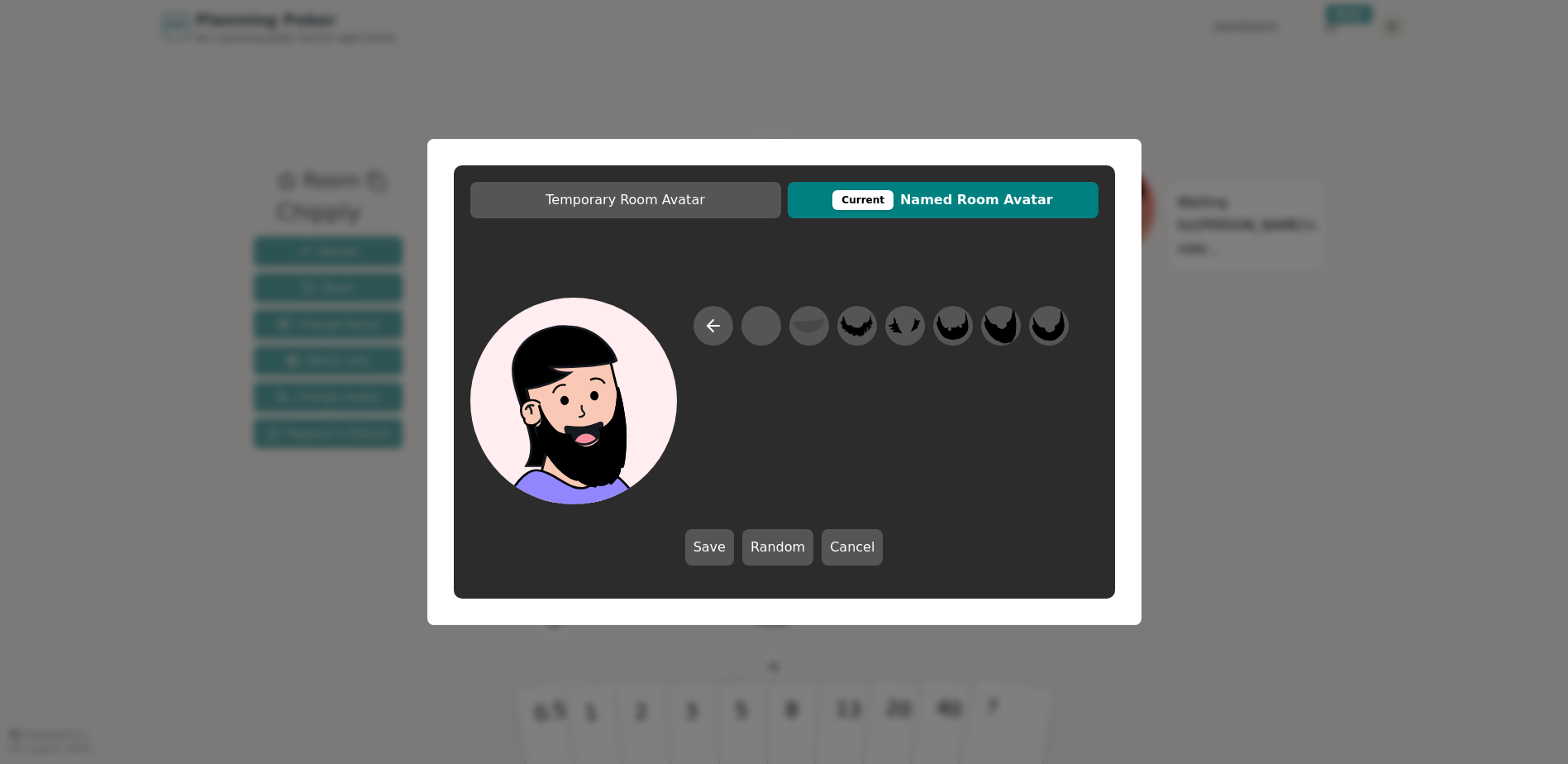
click at [978, 322] on div at bounding box center [882, 405] width 375 height 199
click at [1003, 324] on icon at bounding box center [1001, 326] width 32 height 37
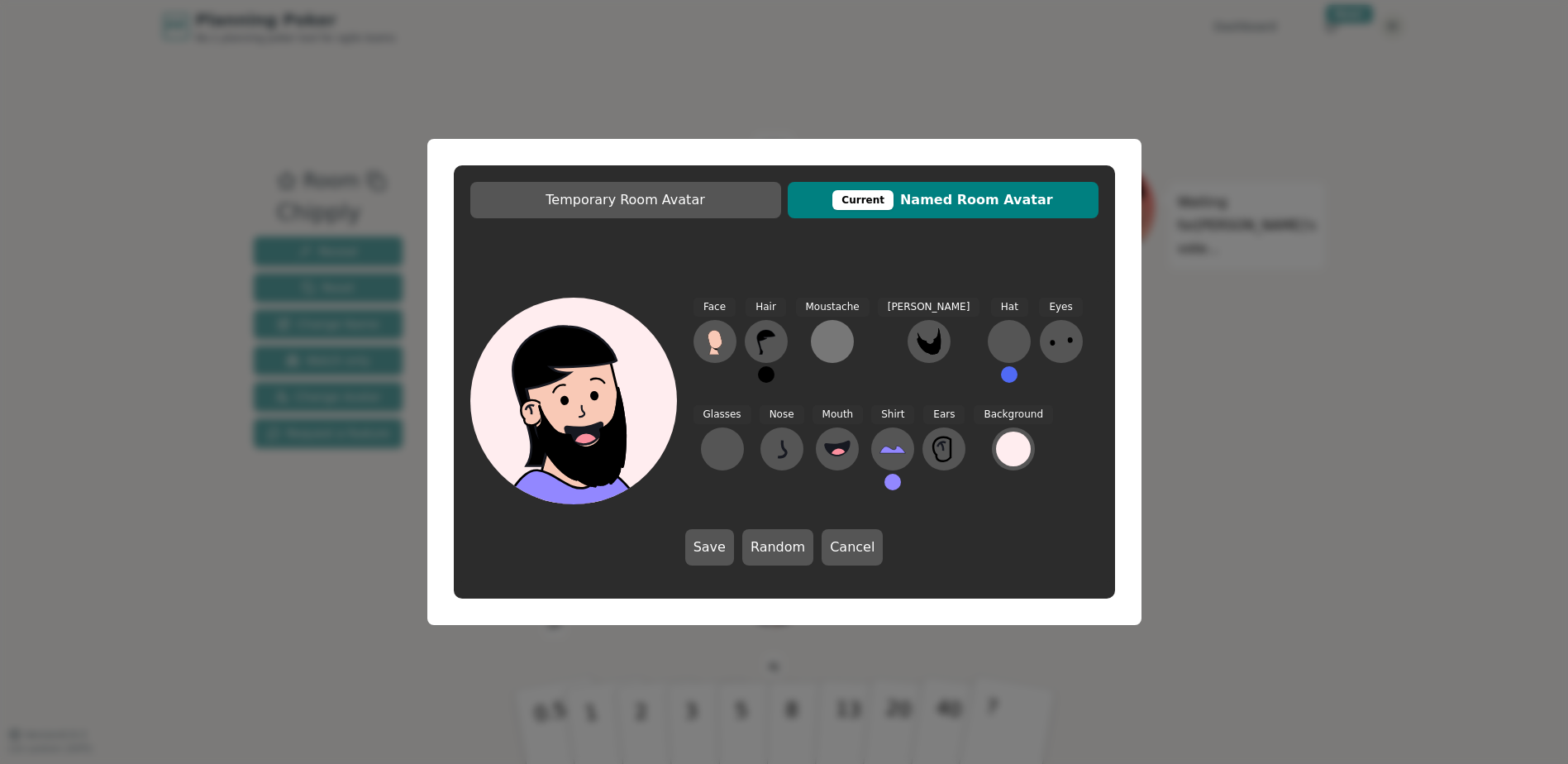
click at [839, 344] on div at bounding box center [833, 341] width 26 height 26
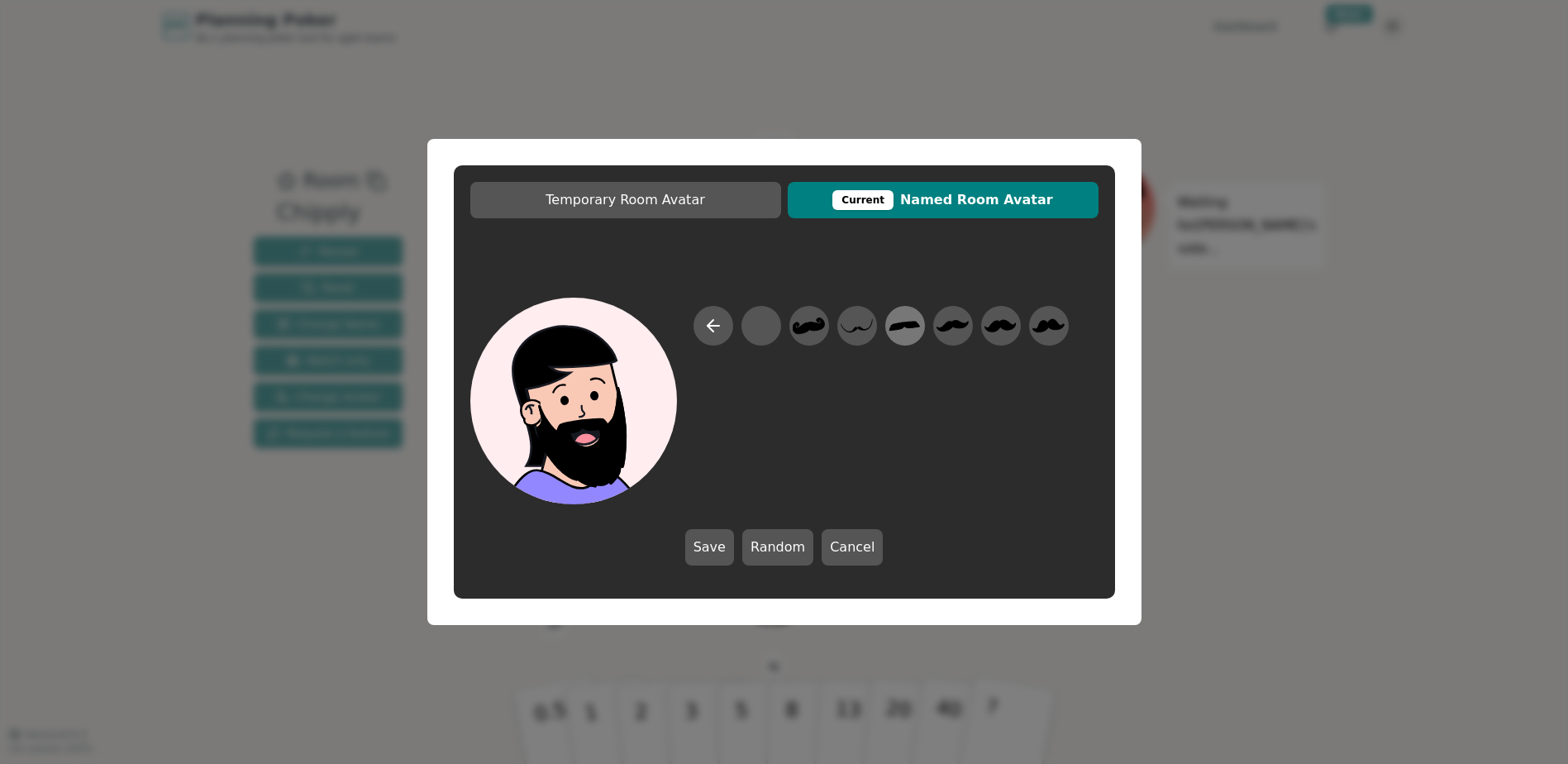
click at [912, 327] on icon at bounding box center [905, 326] width 31 height 9
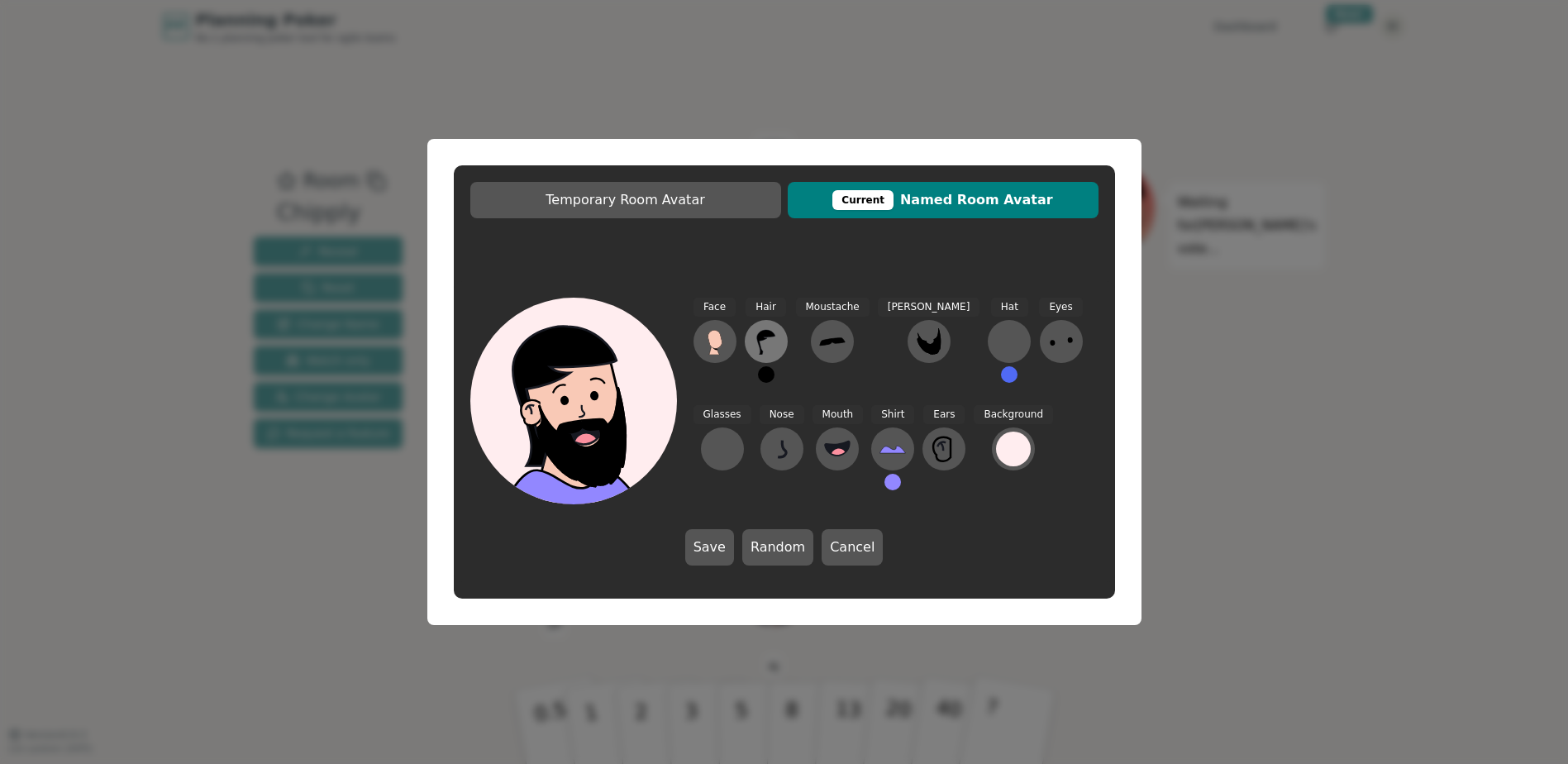
click at [779, 341] on icon at bounding box center [766, 341] width 26 height 26
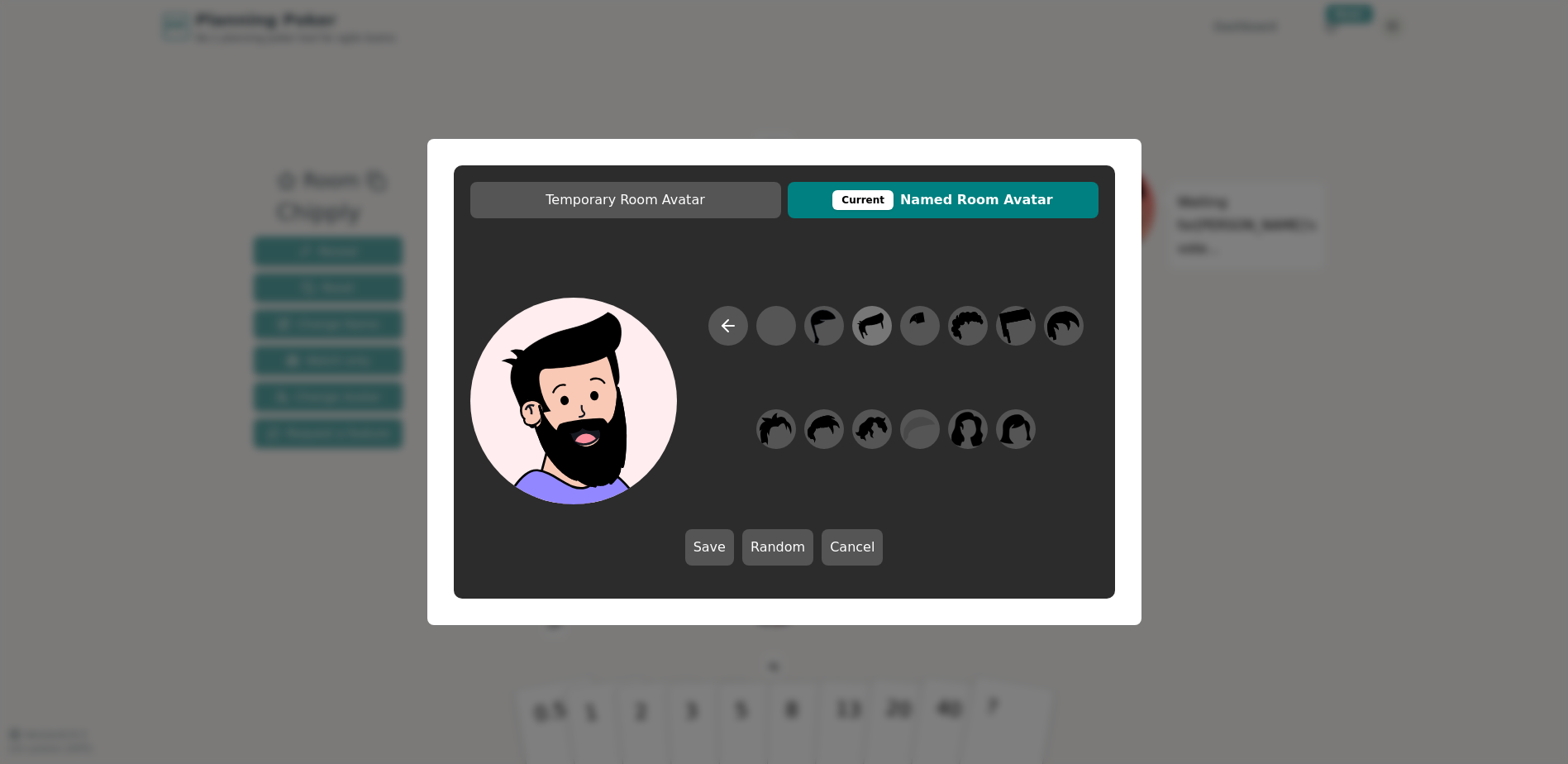
click at [856, 331] on icon at bounding box center [872, 326] width 32 height 37
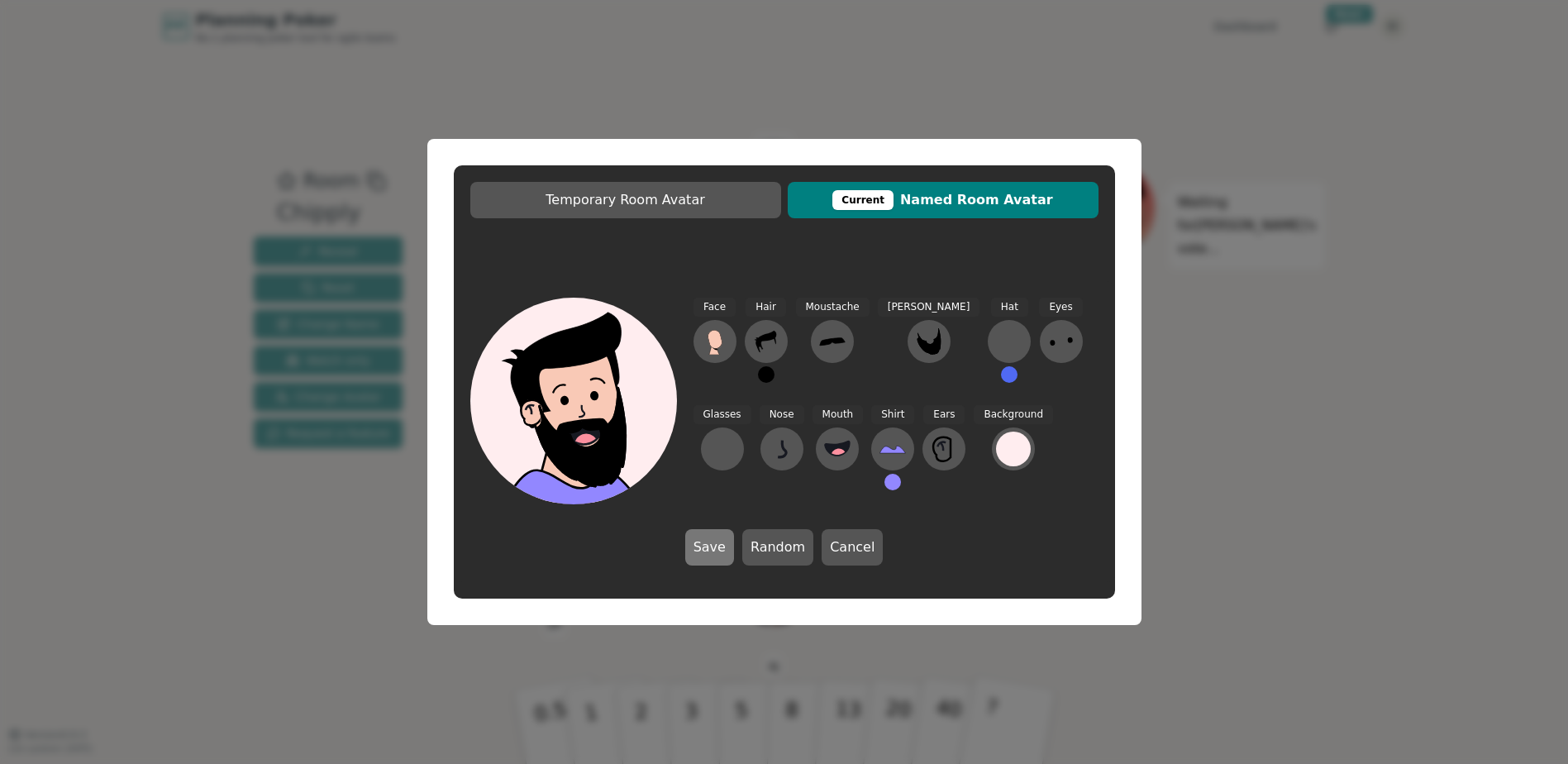
click at [716, 544] on button "Save" at bounding box center [710, 547] width 49 height 37
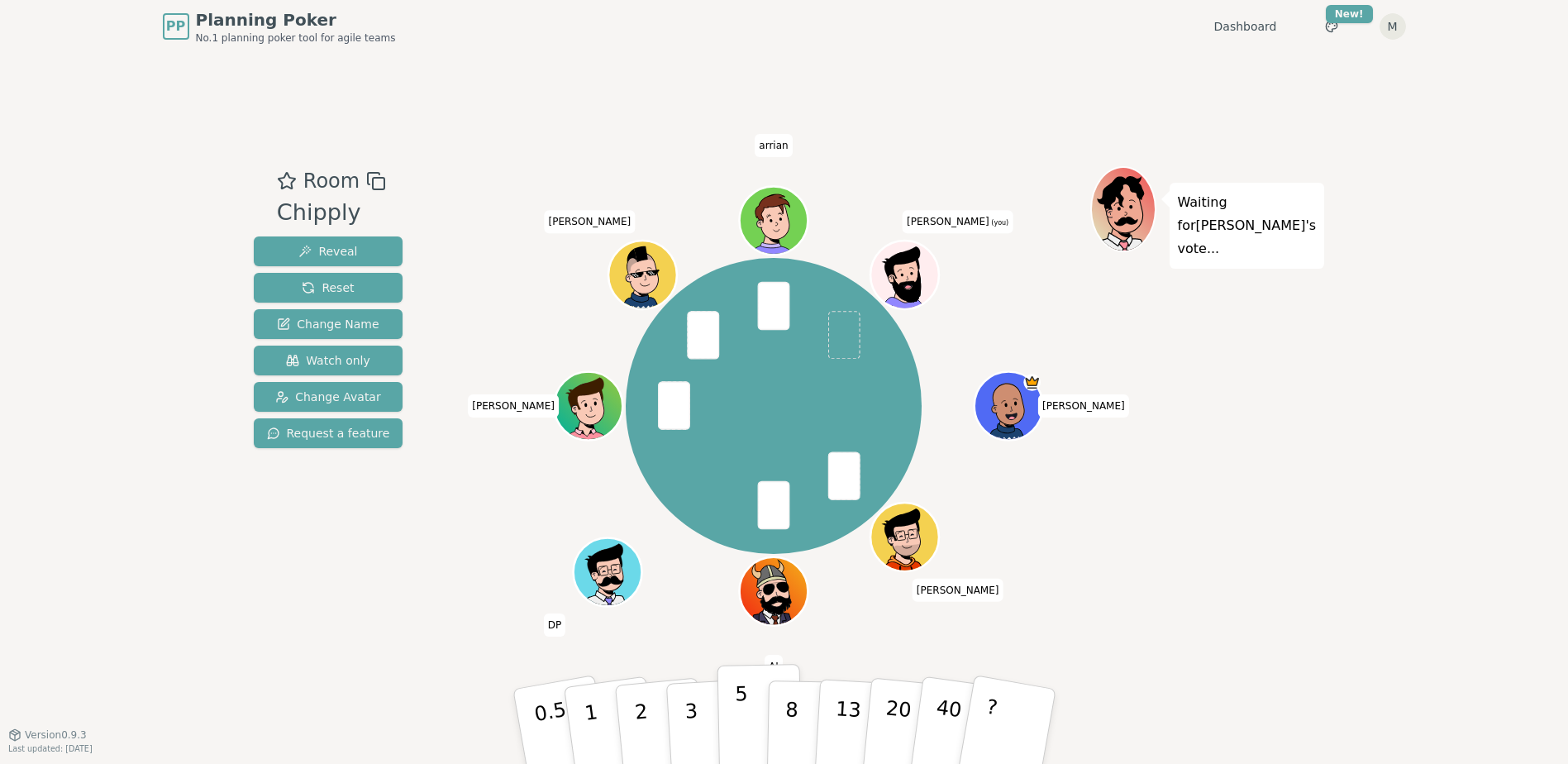
click at [747, 735] on button "5" at bounding box center [759, 727] width 85 height 126
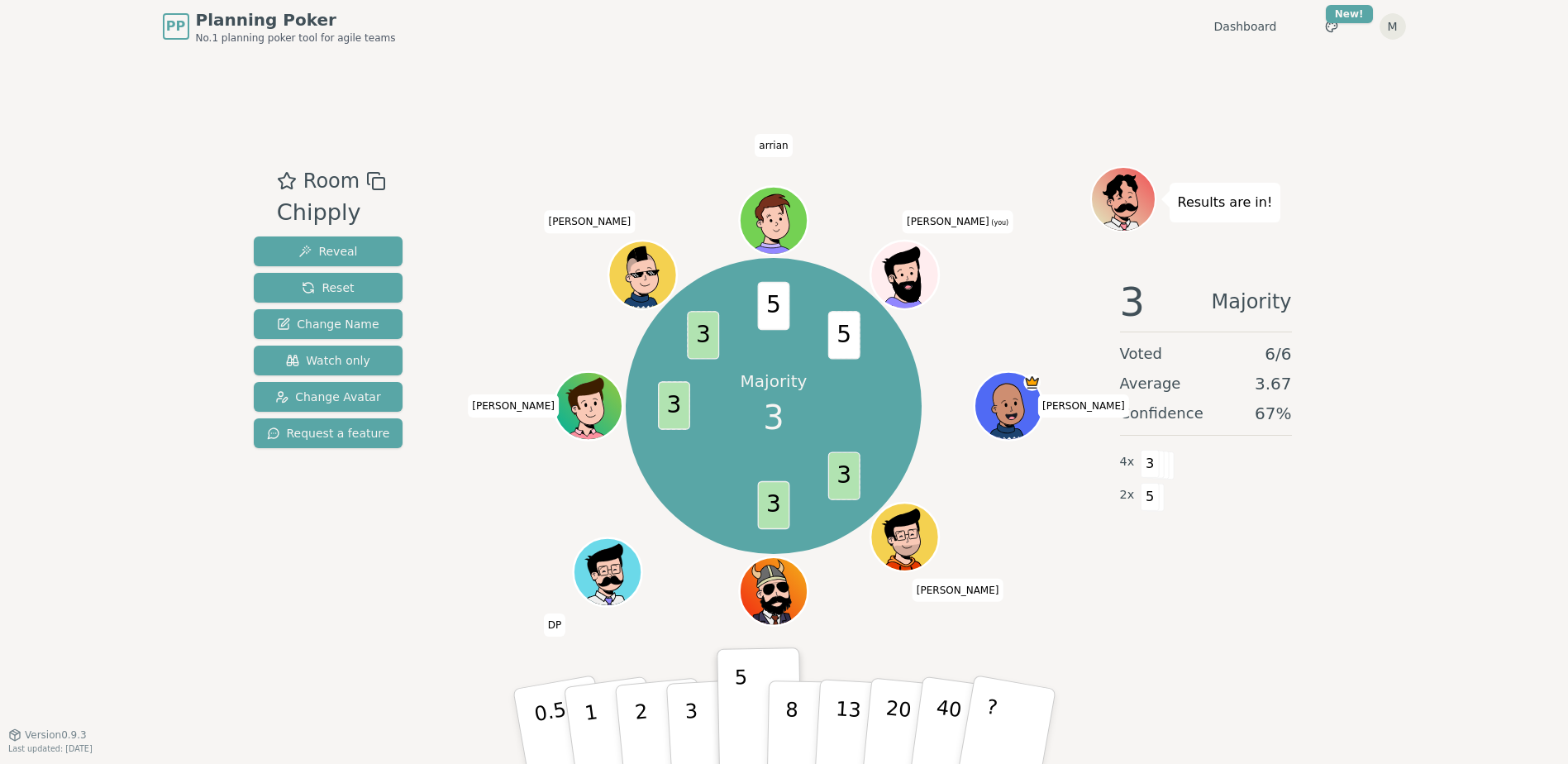
click at [680, 106] on div "Room Chipply Reveal Reset Change Name Watch only Change Avatar Request a featur…" at bounding box center [785, 393] width 1075 height 681
click at [659, 101] on div "Room Chipply Reveal Reset Change Name Watch only Change Avatar Request a featur…" at bounding box center [785, 393] width 1075 height 681
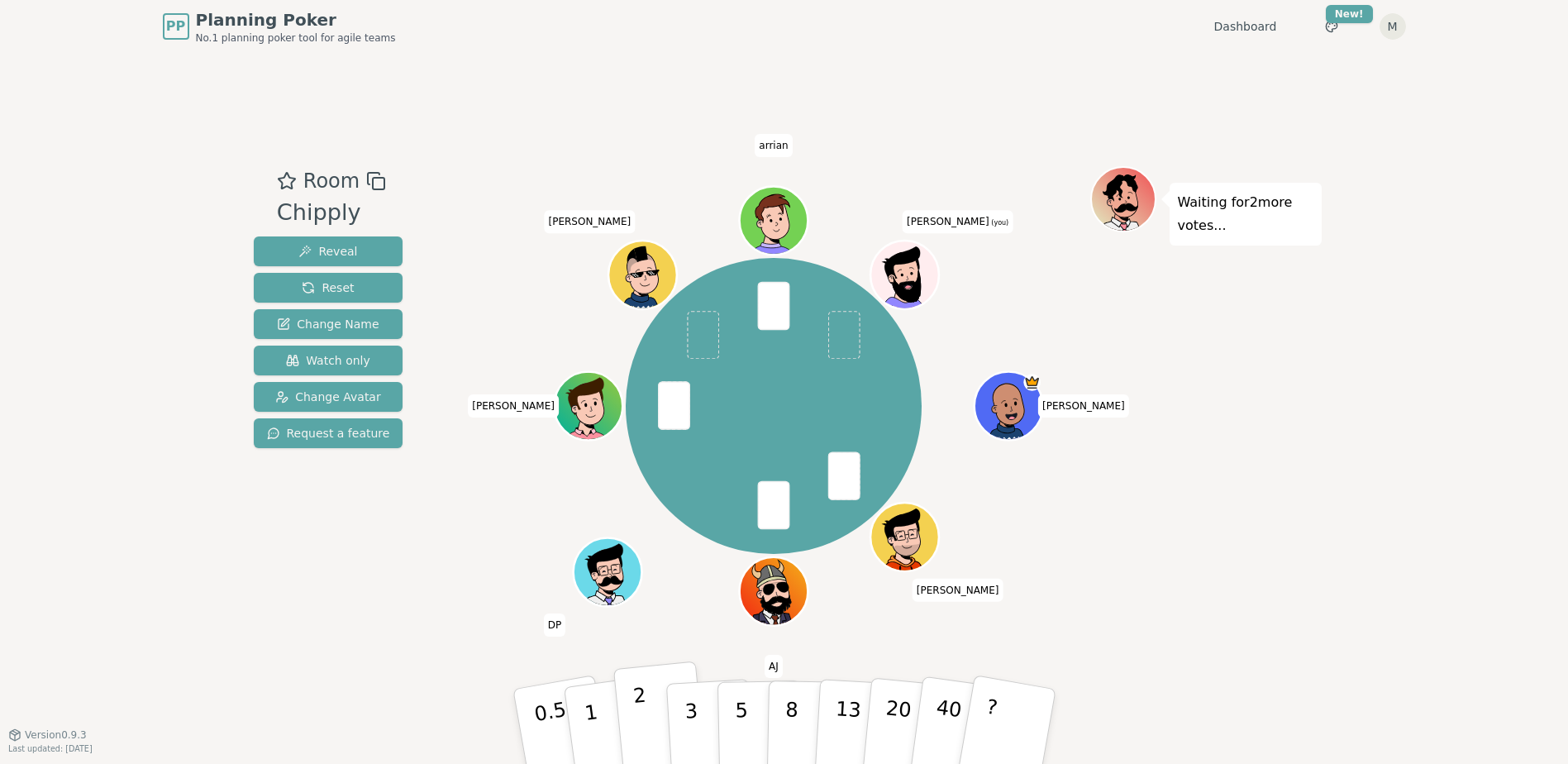
click at [662, 723] on button "2" at bounding box center [659, 727] width 95 height 131
click at [162, 178] on div "PP Planning Poker No.1 planning poker tool for agile teams Dashboard Toggle the…" at bounding box center [784, 382] width 1568 height 764
click at [701, 725] on button "3" at bounding box center [710, 727] width 90 height 129
click at [637, 721] on p "2" at bounding box center [642, 728] width 22 height 90
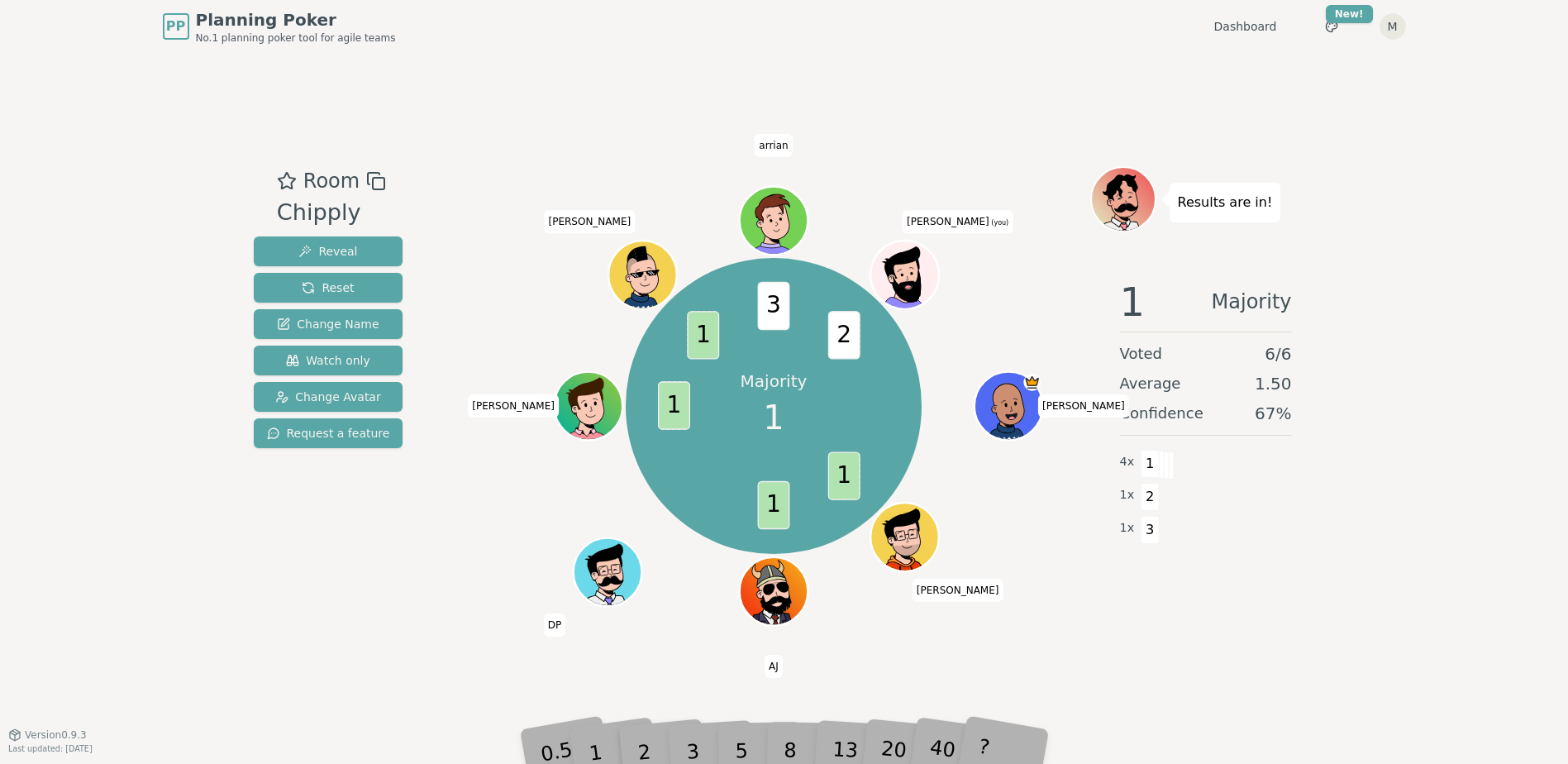
click at [1031, 551] on div "Majority 1 1 1 1 1 3 2 Melissa Matthew AJ DP Dylan Dave arrian Mike (you)" at bounding box center [774, 406] width 632 height 420
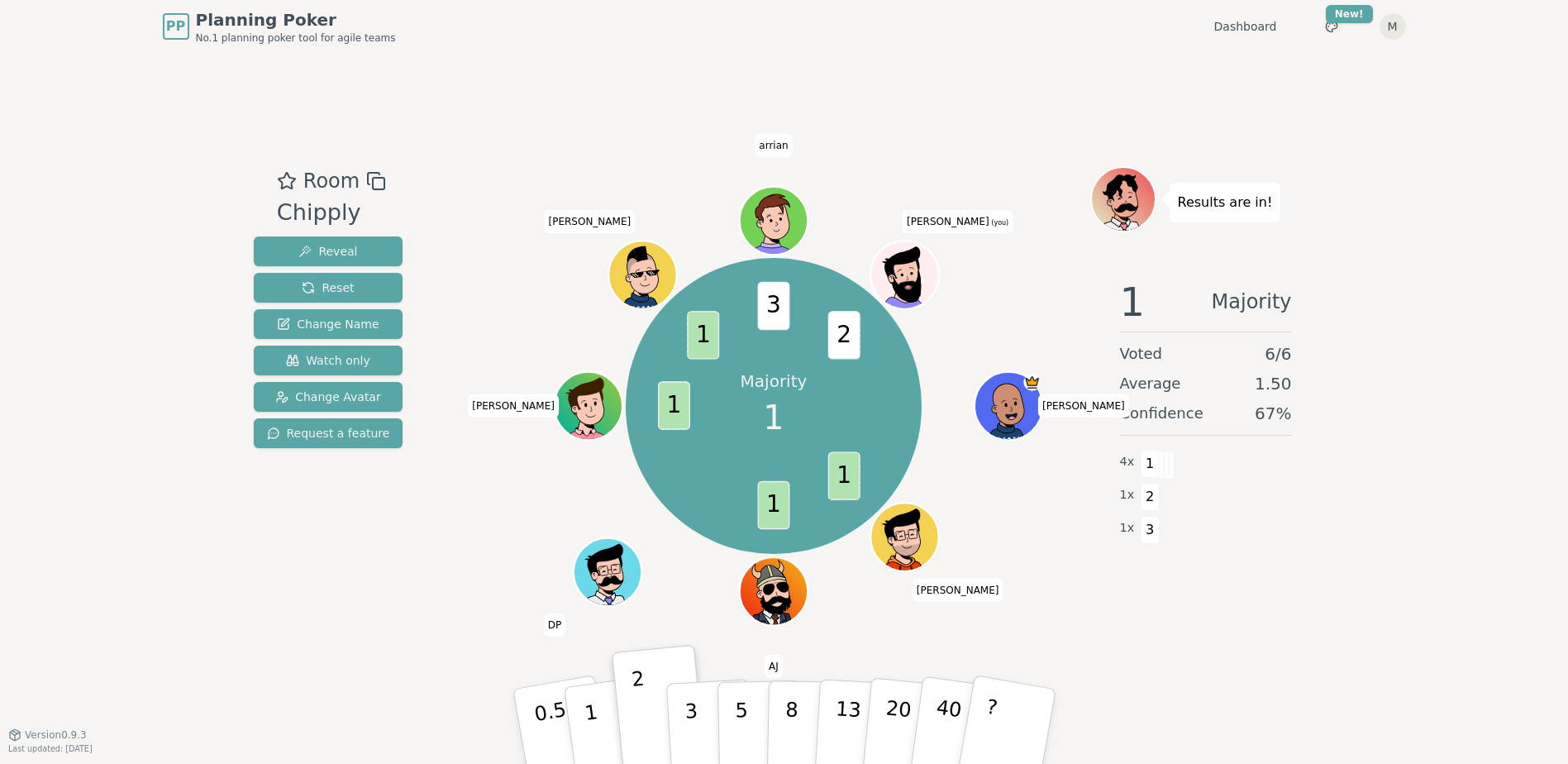
click at [1033, 557] on div "Majority 1 1 1 1 1 3 2 Melissa Matthew AJ DP Dylan Dave arrian Mike (you)" at bounding box center [774, 406] width 632 height 420
click at [503, 293] on div "Majority 1 1 1 1 1 3 2 Melissa Matthew AJ DP Dylan Dave arrian Mike (you)" at bounding box center [774, 406] width 632 height 420
click at [485, 304] on div "Majority 1 1 1 1 1 3 2 Melissa Matthew AJ DP Dylan Dave arrian Mike (you)" at bounding box center [774, 406] width 632 height 420
click at [389, 541] on div "Room Chipply Reveal Reset Change Name Watch only Change Avatar Request a feature" at bounding box center [329, 393] width 163 height 455
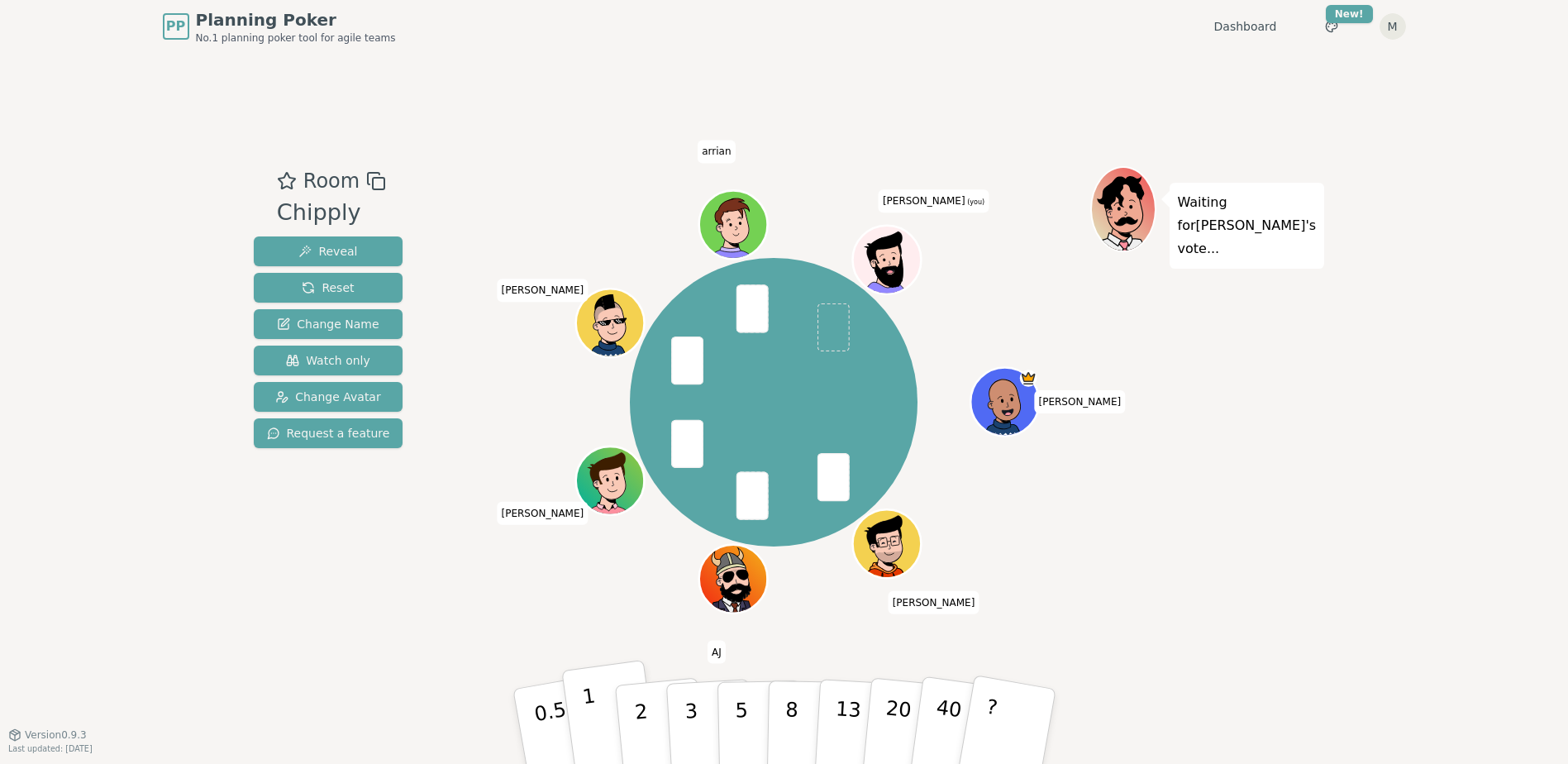
click at [598, 721] on button "1" at bounding box center [611, 727] width 98 height 134
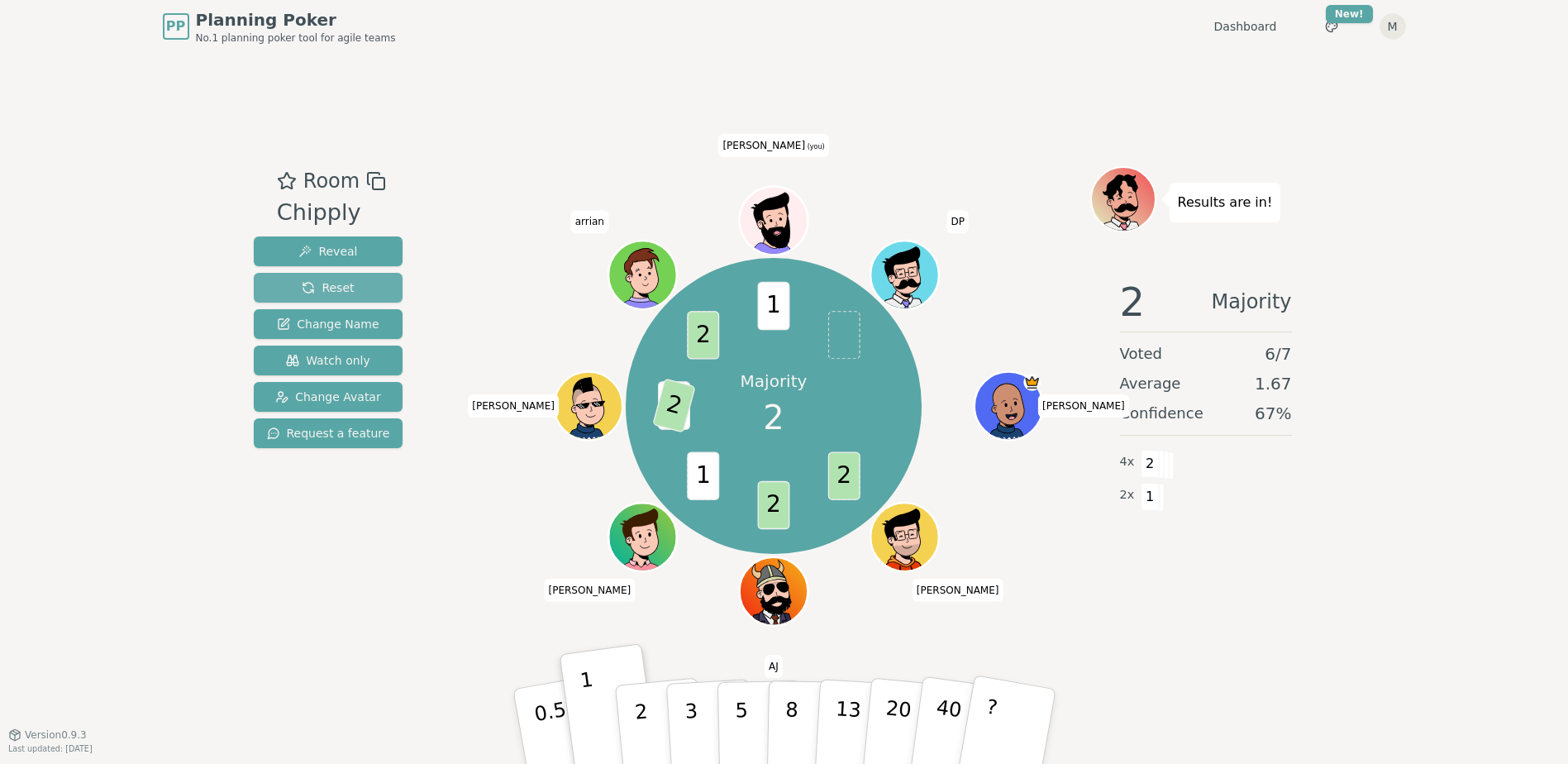
click at [332, 293] on span "Reset" at bounding box center [328, 288] width 53 height 17
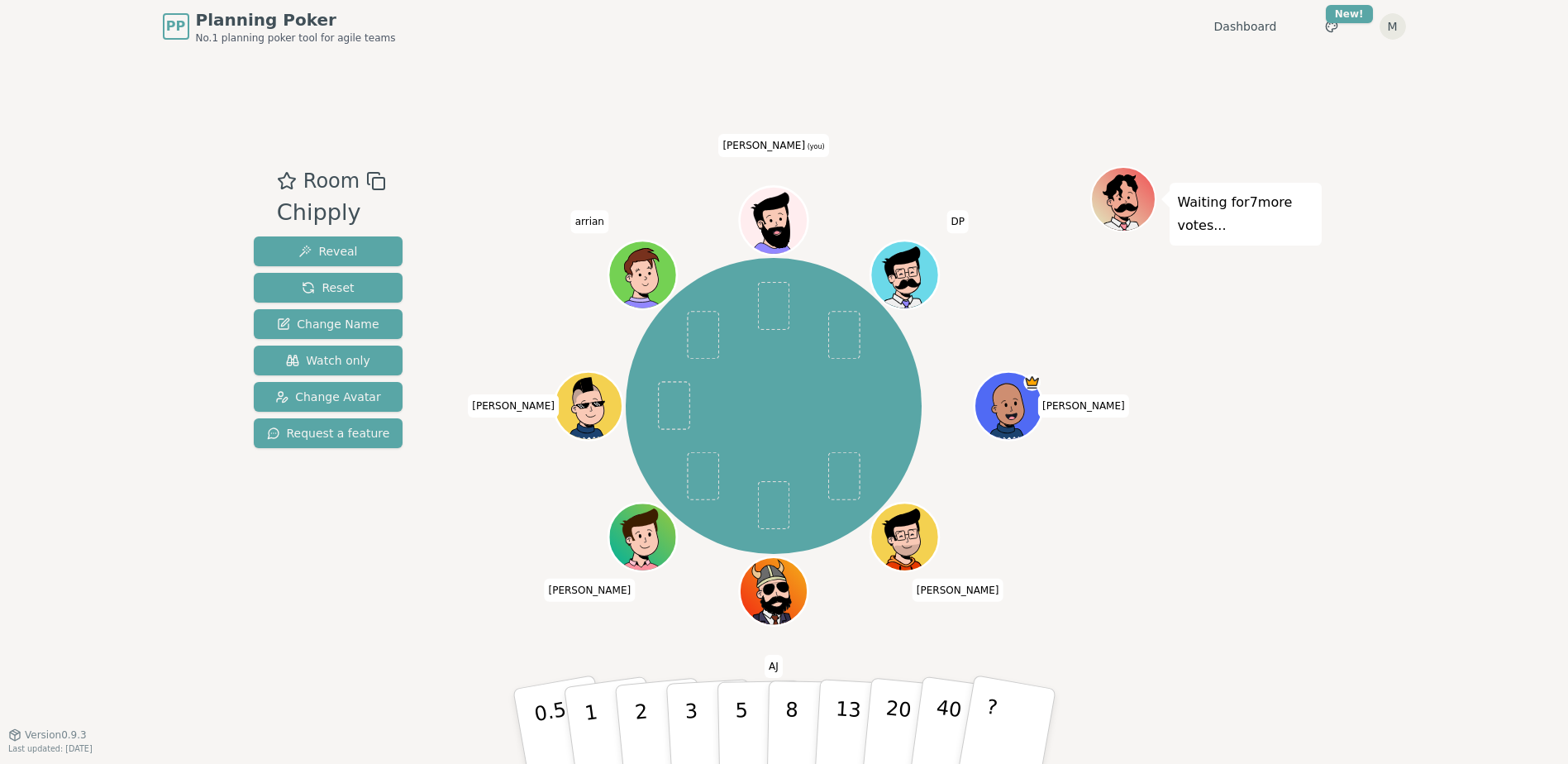
click at [449, 209] on div "Room Chipply Reveal Reset Change Name Watch only Change Avatar Request a featur…" at bounding box center [785, 393] width 1075 height 455
click at [1254, 449] on div "Waiting for 7 more votes..." at bounding box center [1206, 393] width 232 height 455
click at [608, 724] on button "1" at bounding box center [611, 727] width 98 height 134
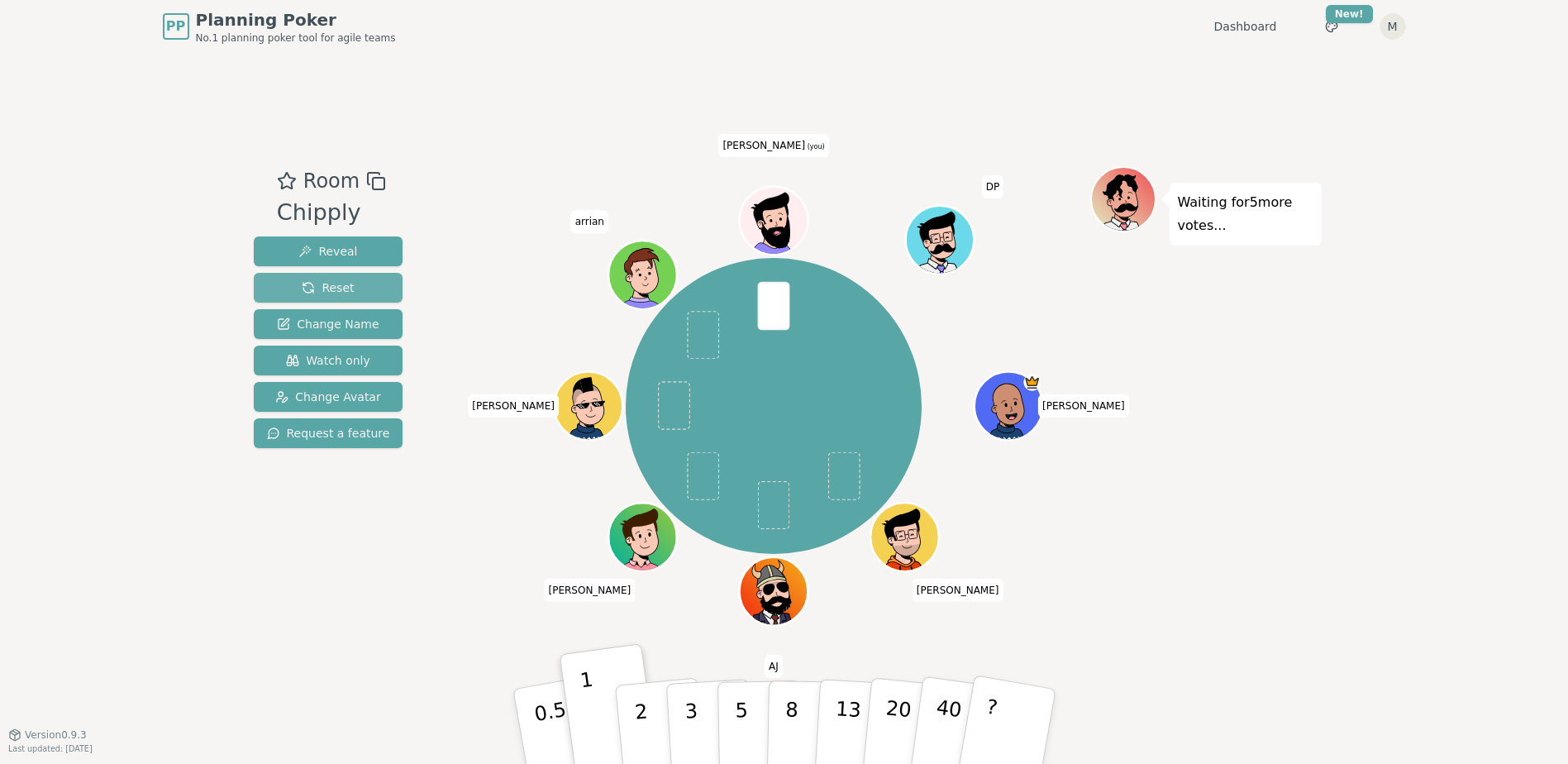
click at [312, 283] on span "Reset" at bounding box center [328, 288] width 53 height 17
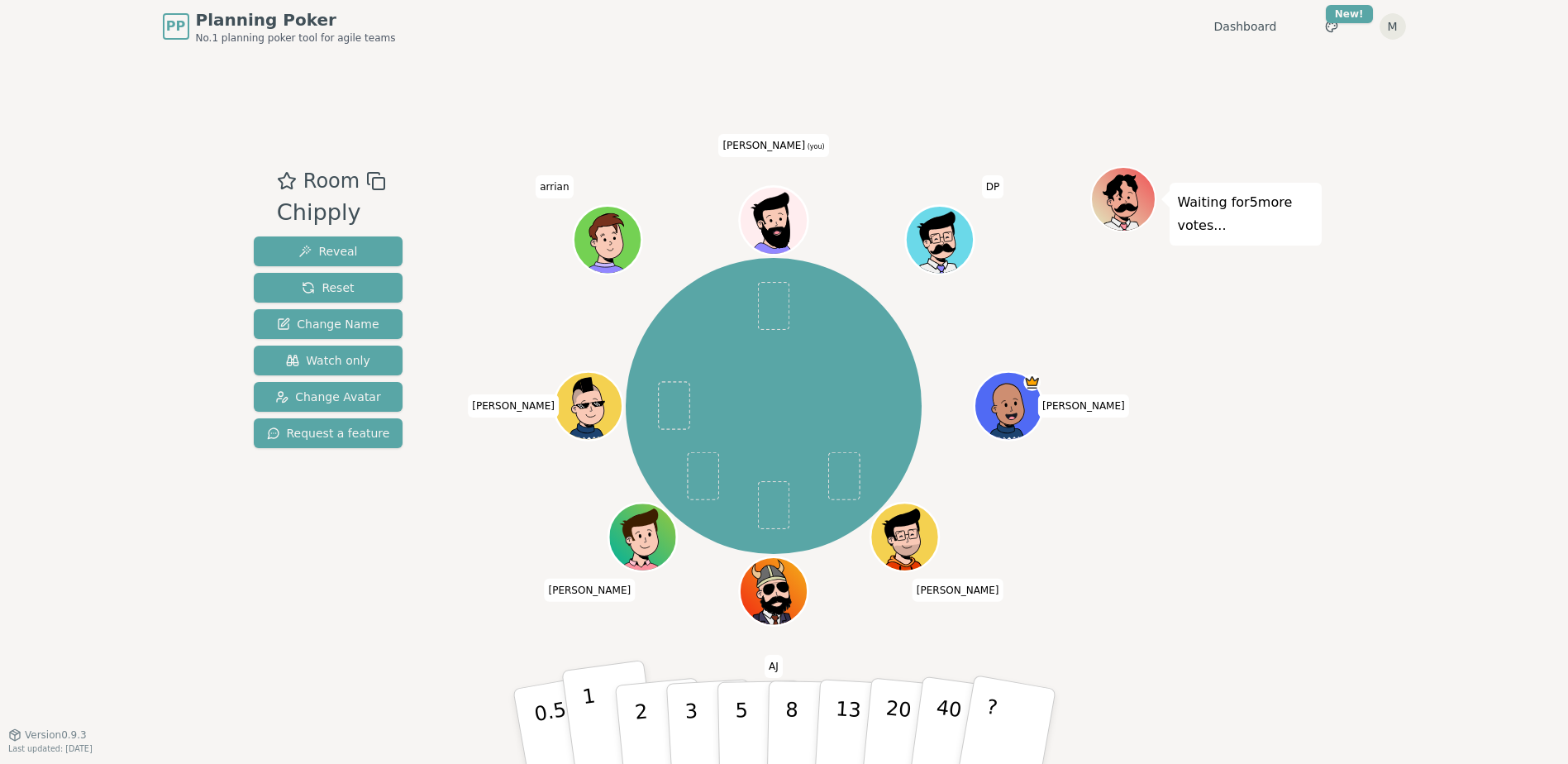
click at [607, 722] on button "1" at bounding box center [611, 727] width 98 height 134
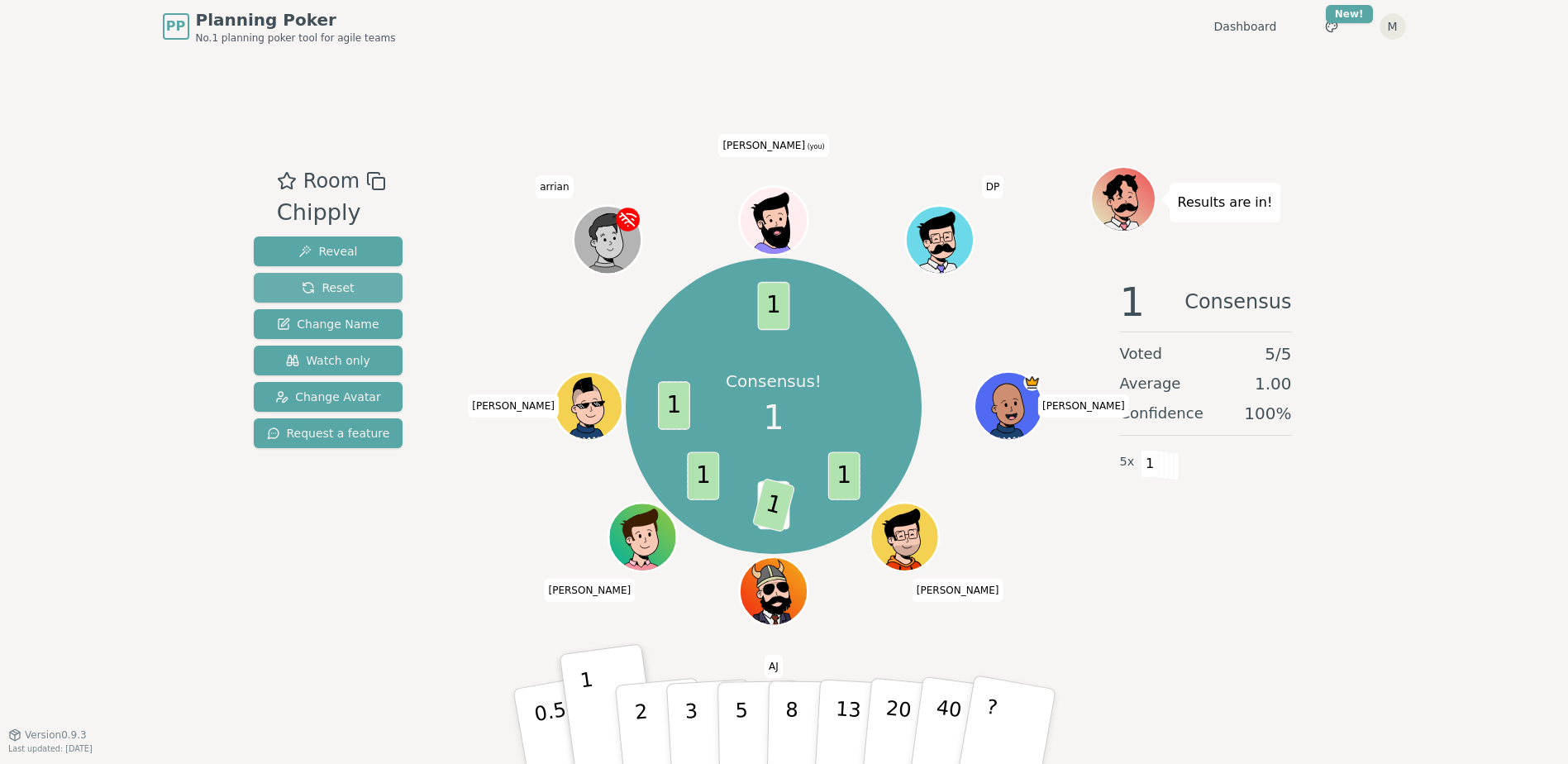
click at [364, 285] on button "Reset" at bounding box center [329, 288] width 150 height 30
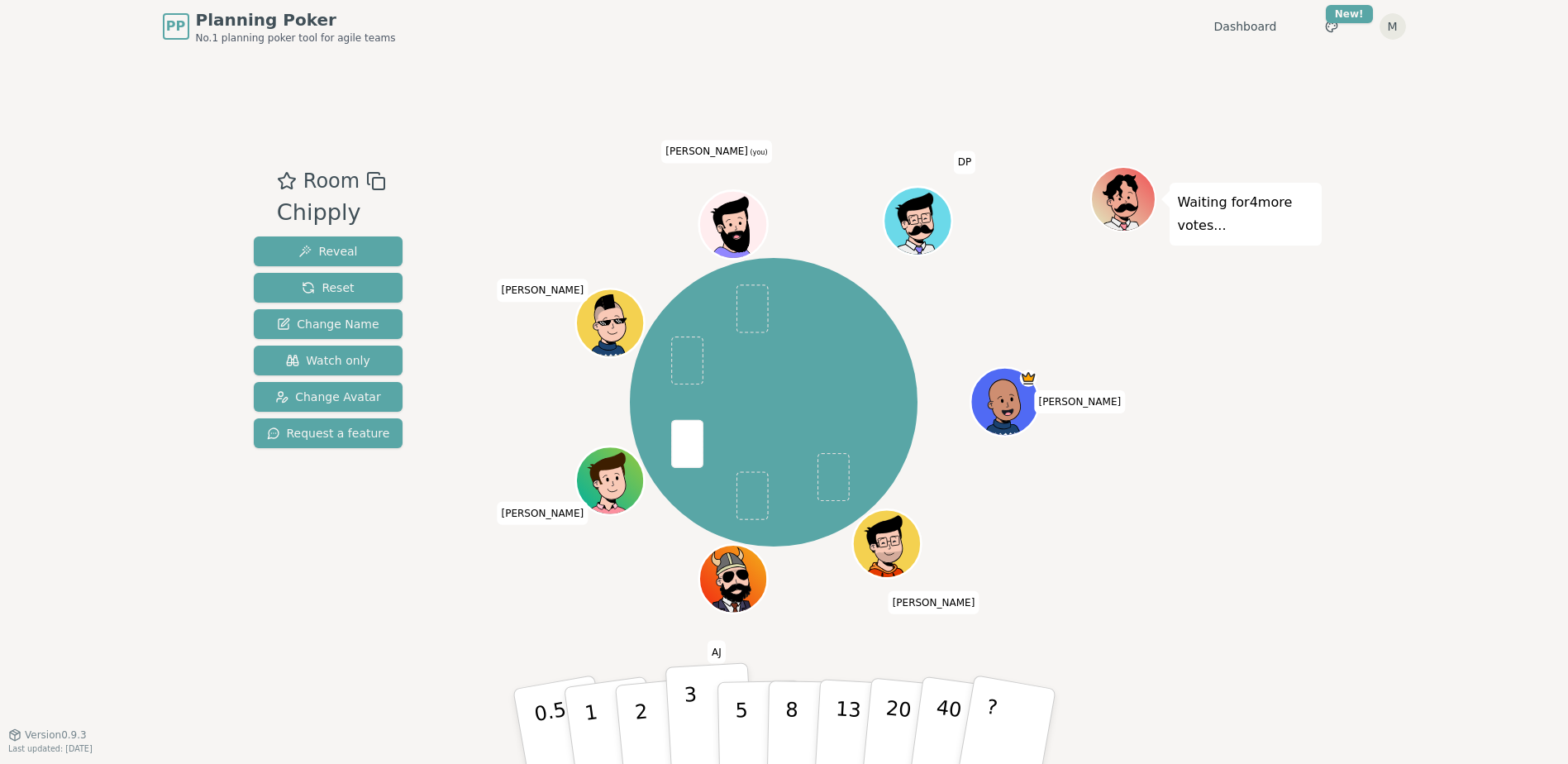
click at [682, 724] on button "3" at bounding box center [710, 727] width 90 height 129
click at [659, 710] on button "2" at bounding box center [659, 727] width 95 height 131
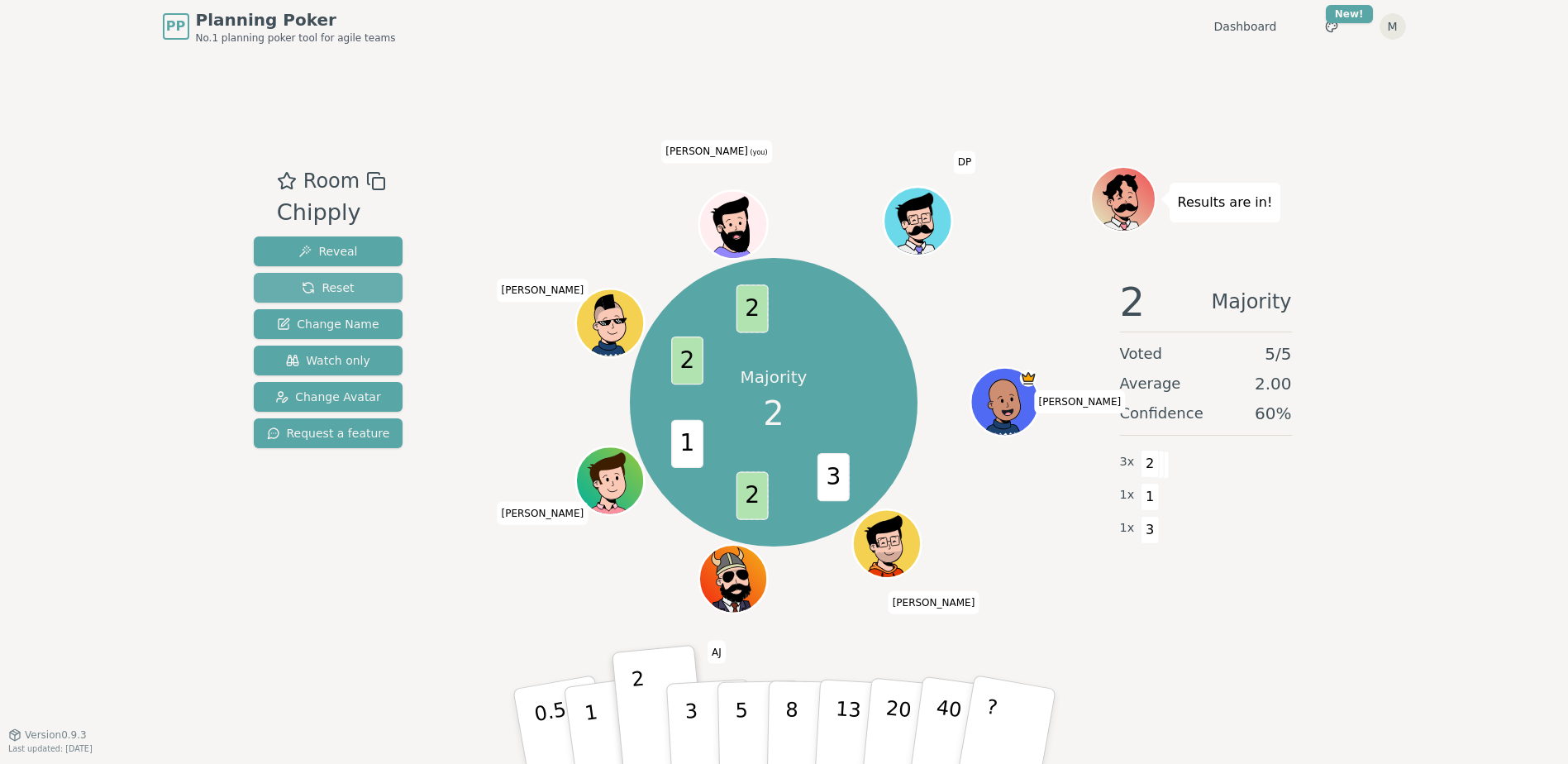
click at [306, 286] on span "Reset" at bounding box center [328, 288] width 53 height 17
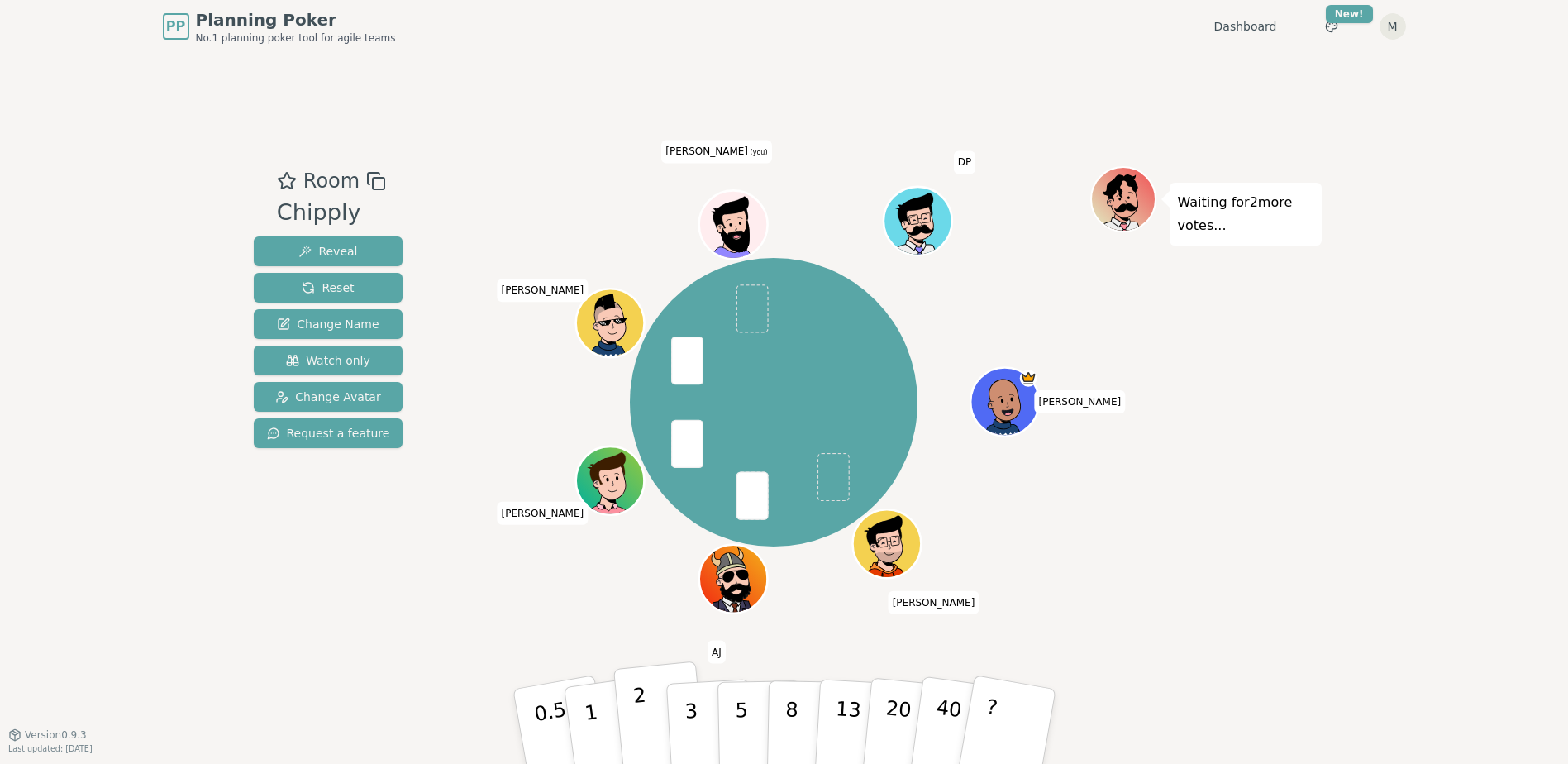
click at [653, 729] on button "2" at bounding box center [659, 727] width 95 height 131
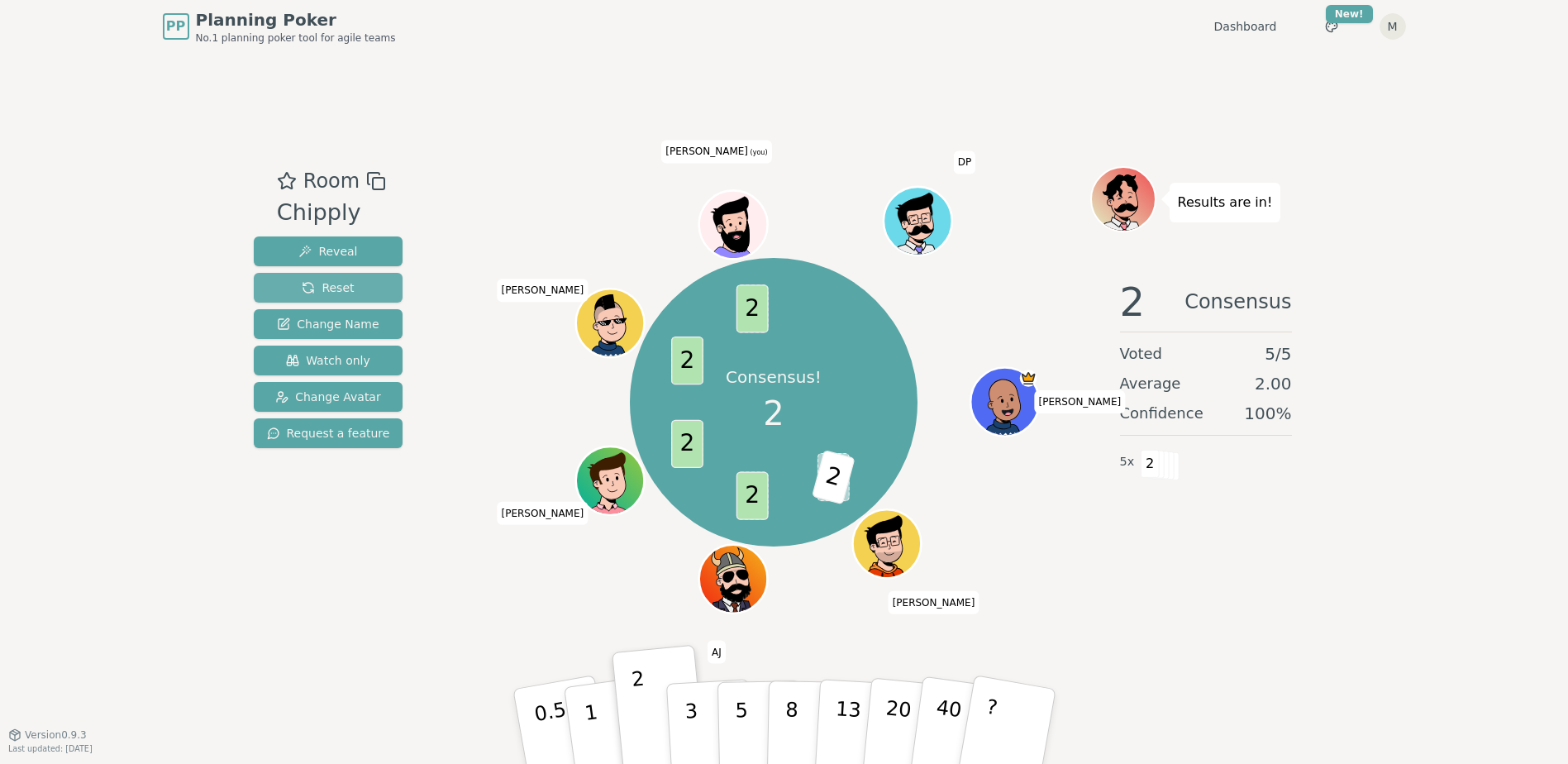
click at [339, 288] on span "Reset" at bounding box center [328, 288] width 53 height 17
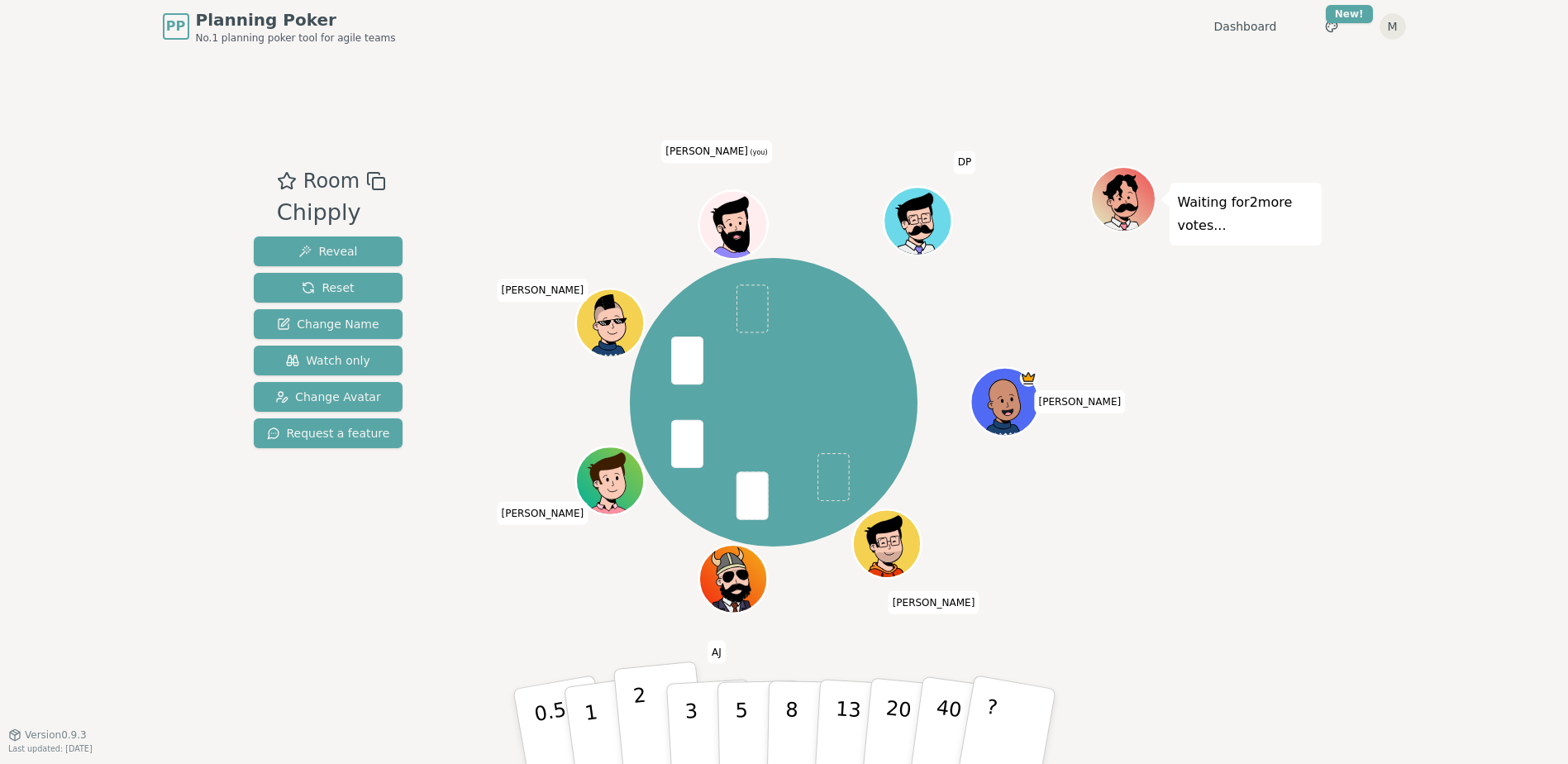
click at [662, 723] on button "2" at bounding box center [659, 727] width 95 height 131
